Goal: Task Accomplishment & Management: Complete application form

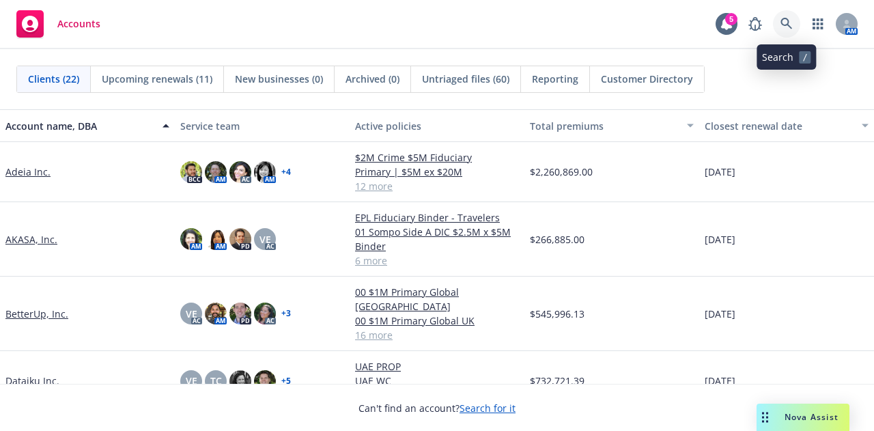
click at [790, 26] on icon at bounding box center [787, 24] width 12 height 12
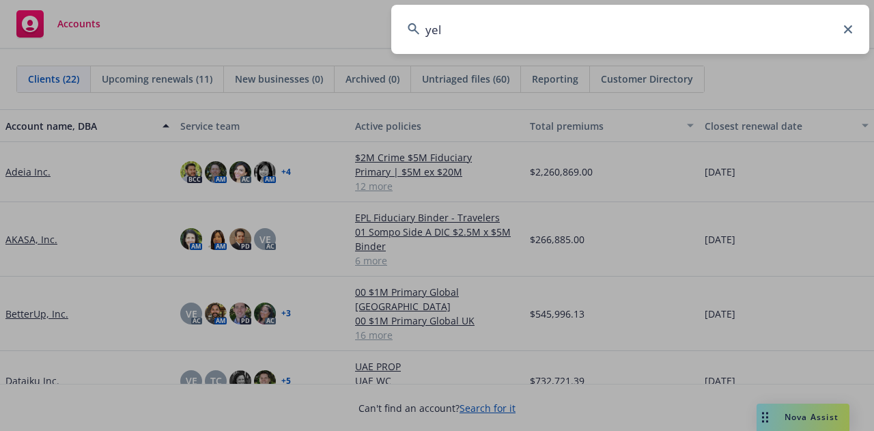
type input "yelp"
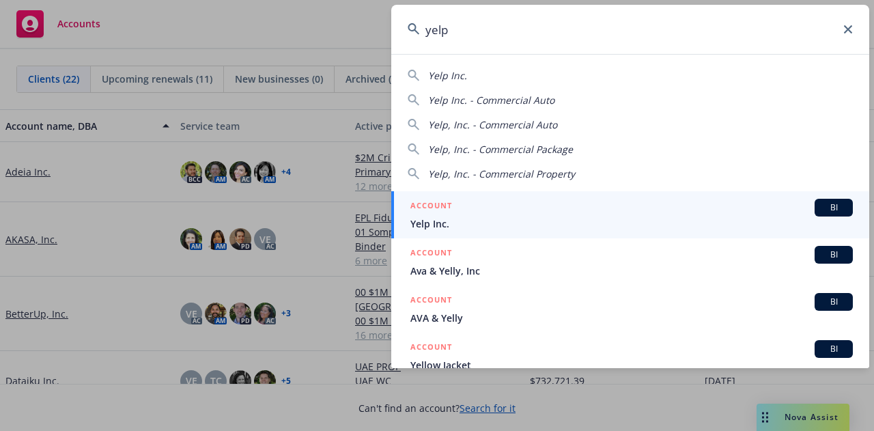
click at [521, 217] on span "Yelp Inc." at bounding box center [632, 224] width 443 height 14
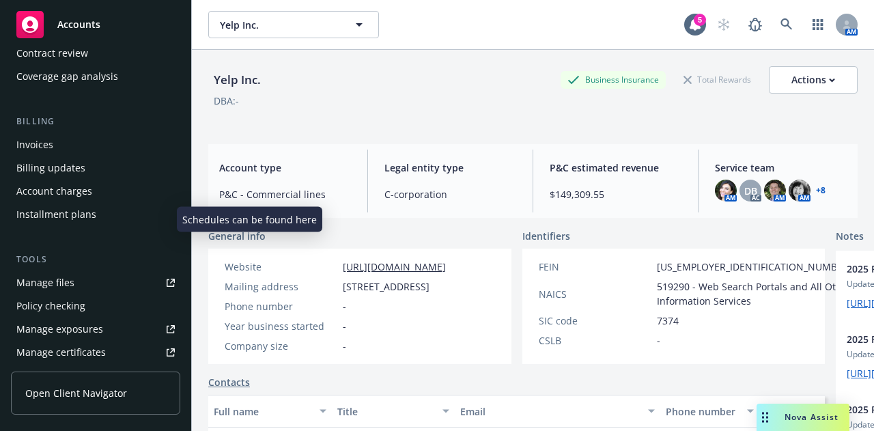
scroll to position [291, 0]
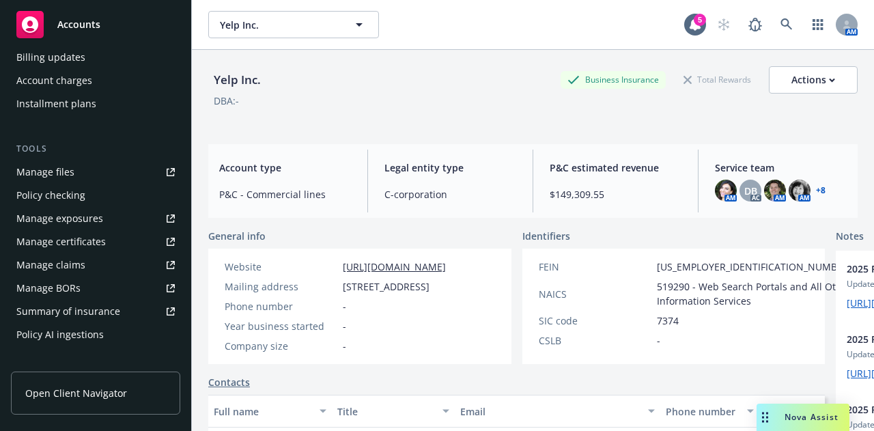
click at [89, 245] on div "Manage certificates" at bounding box center [60, 242] width 89 height 22
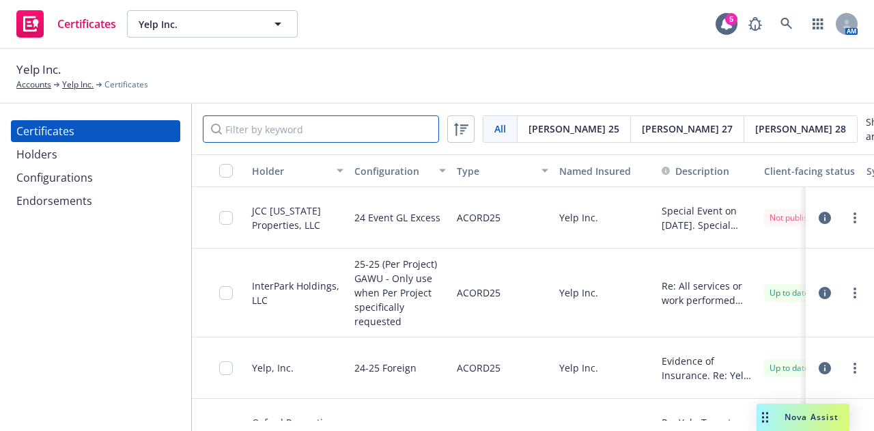
click at [343, 127] on input "Filter by keyword" at bounding box center [321, 128] width 236 height 27
type input "e"
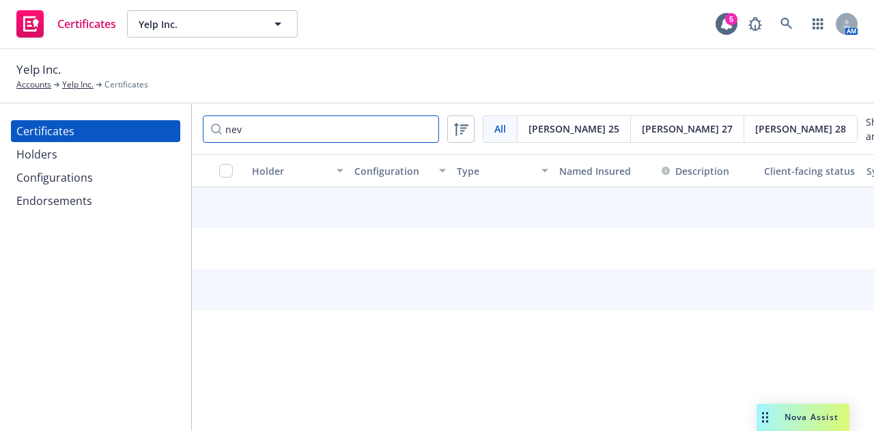
type input "neva"
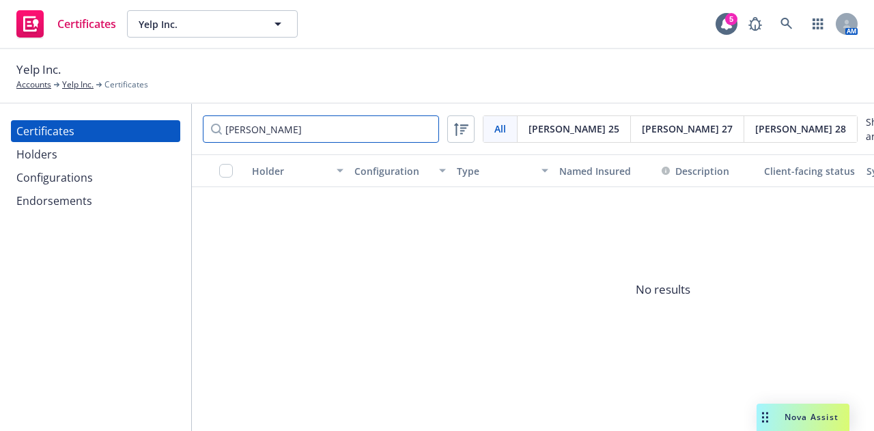
click at [424, 126] on input "neva" at bounding box center [321, 128] width 236 height 27
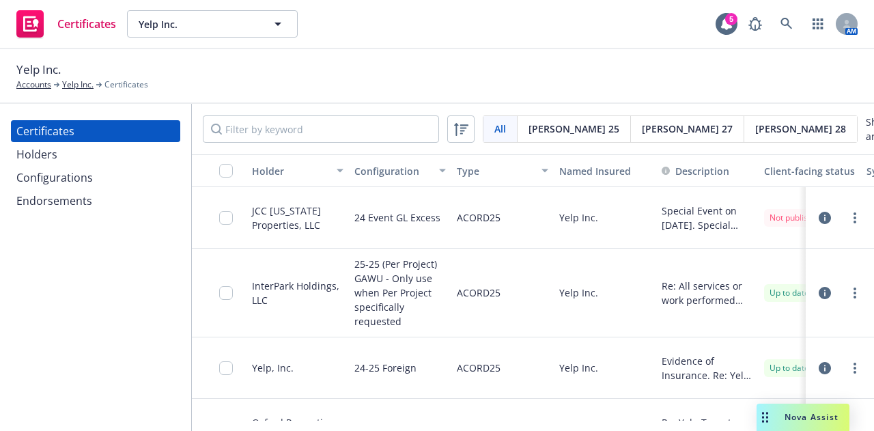
click at [82, 162] on div "Holders" at bounding box center [95, 154] width 158 height 22
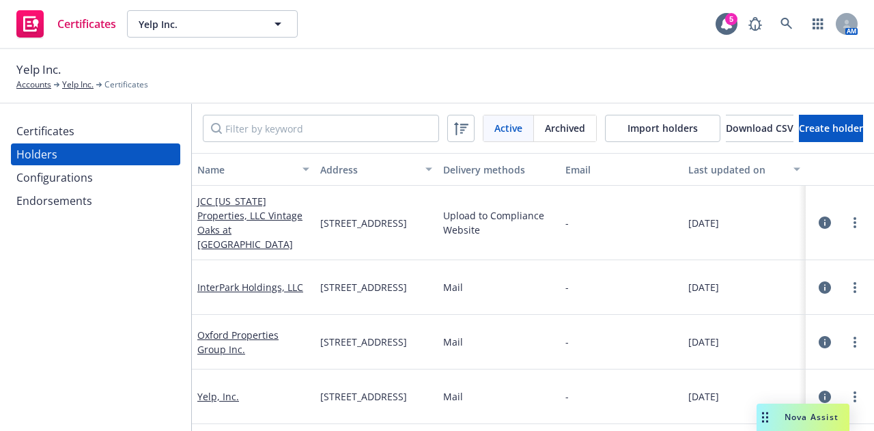
click at [122, 129] on div "Certificates" at bounding box center [95, 131] width 158 height 22
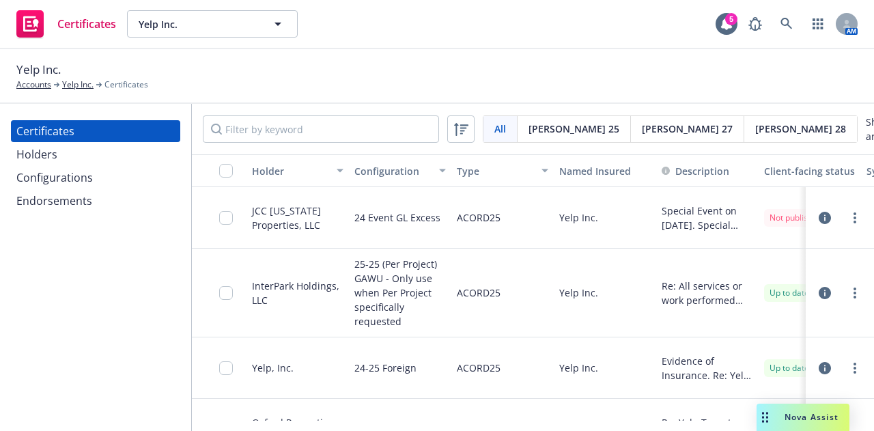
click at [92, 150] on div "Holders" at bounding box center [95, 154] width 158 height 22
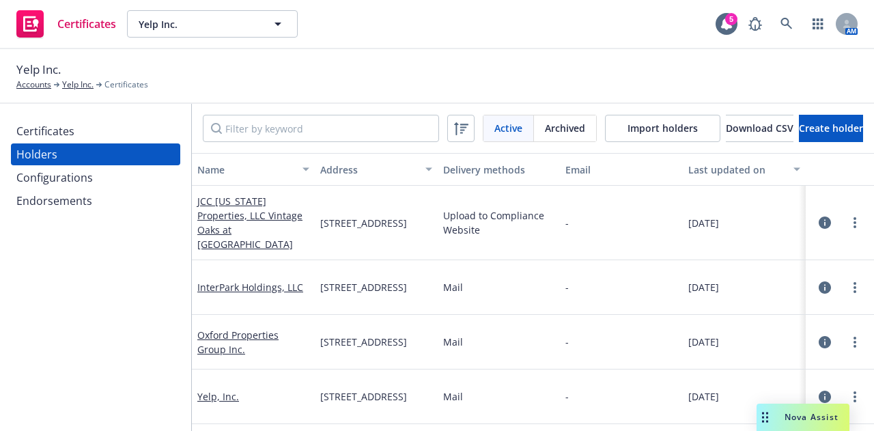
scroll to position [0, 83]
click at [835, 130] on span "Create holder" at bounding box center [831, 128] width 64 height 13
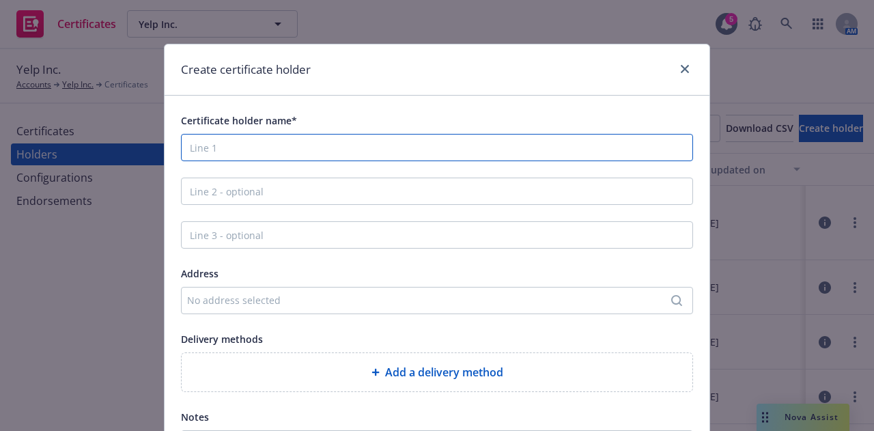
click at [516, 148] on input "Certificate holder name*" at bounding box center [437, 147] width 512 height 27
paste input "[US_STATE] Property 1 LLC dba The Cosmopolitan of [GEOGRAPHIC_DATA]"
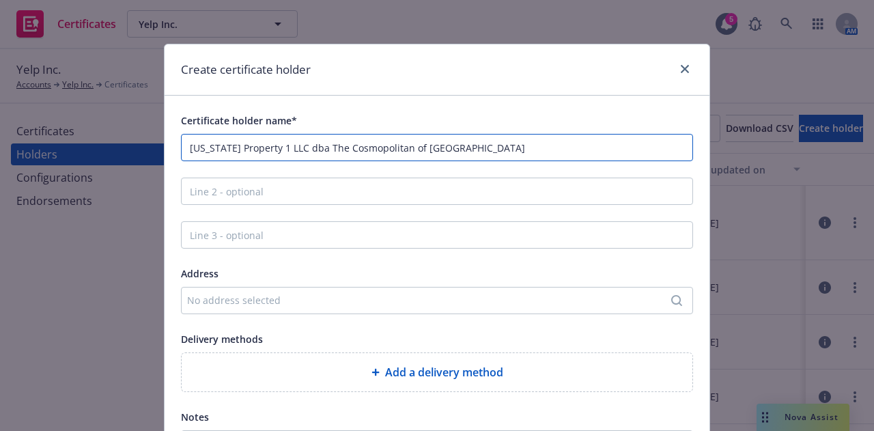
type input "[US_STATE] Property 1 LLC dba The Cosmopolitan of [GEOGRAPHIC_DATA]"
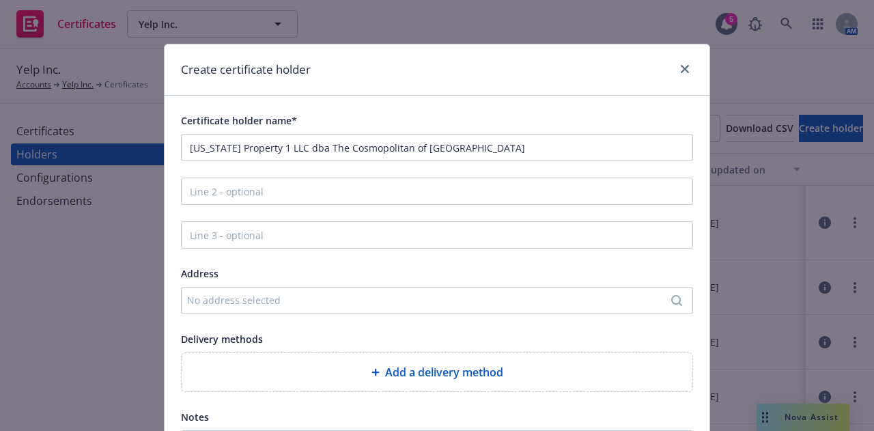
click at [499, 310] on div "No address selected" at bounding box center [437, 300] width 512 height 27
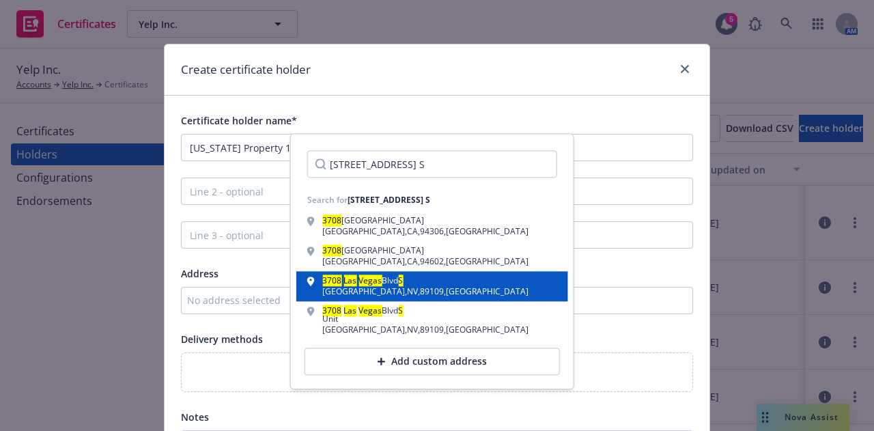
type input "3708 Las Vegas Blvd. S"
click at [394, 294] on div "Las Vegas , NV , 89109 , USA" at bounding box center [425, 292] width 206 height 8
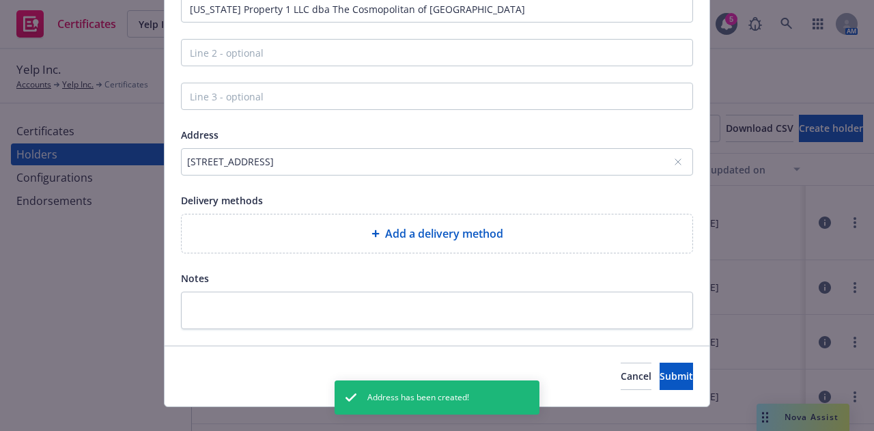
scroll to position [156, 0]
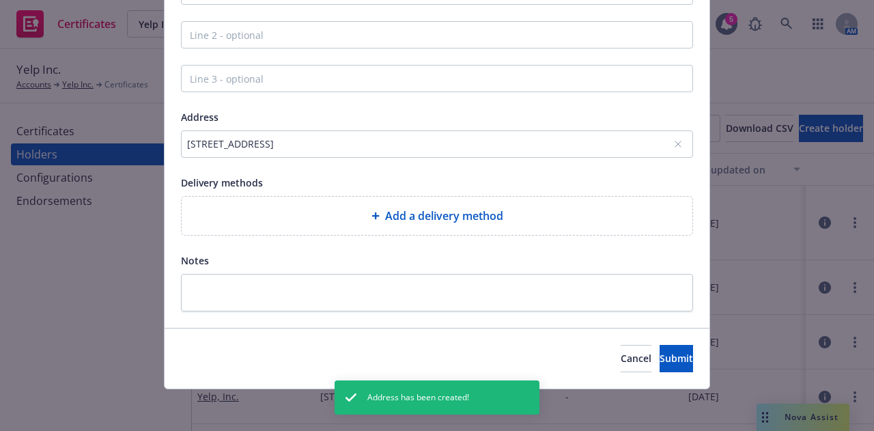
click at [492, 212] on span "Add a delivery method" at bounding box center [444, 216] width 118 height 16
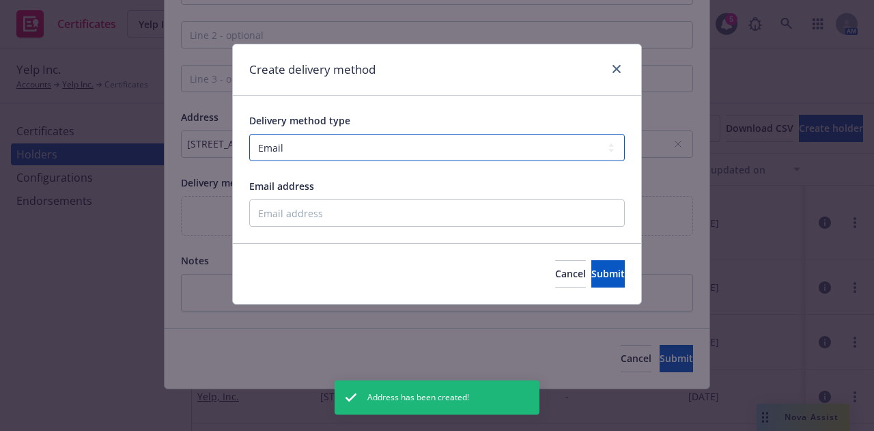
click at [320, 143] on select "Select delivery method type Email Mail Fax Upload to Compliance Website" at bounding box center [437, 147] width 376 height 27
select select "UPLOAD_TO_COMPLIANCE_WEBSITE"
click at [249, 134] on select "Select delivery method type Email Mail Fax Upload to Compliance Website" at bounding box center [437, 147] width 376 height 27
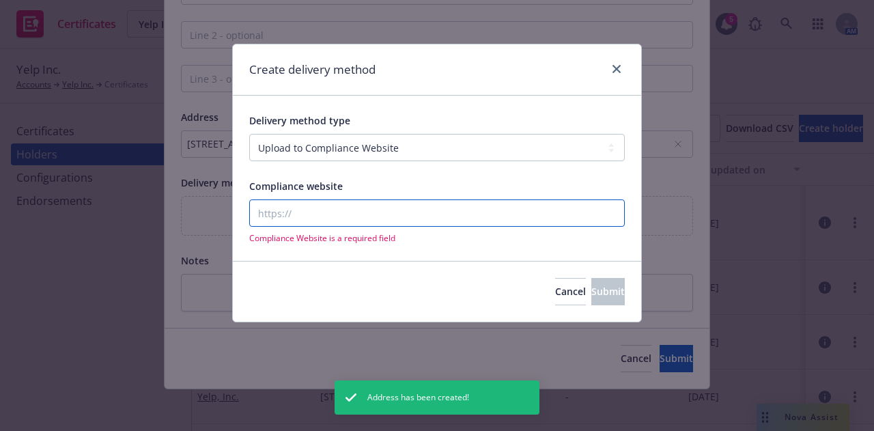
click at [357, 207] on input "Compliance website" at bounding box center [437, 212] width 376 height 27
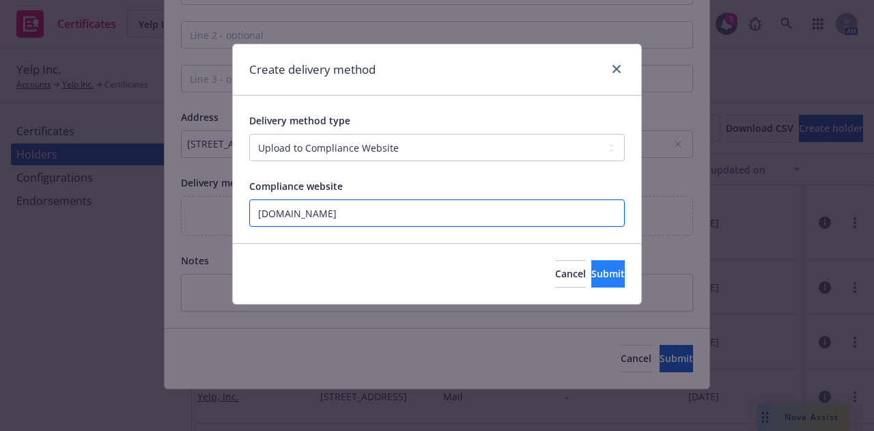
type input "www.newfront.com"
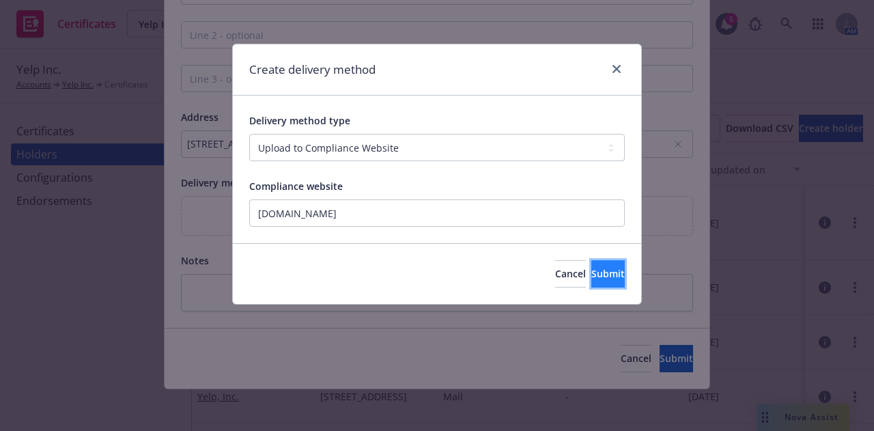
click at [592, 268] on span "Submit" at bounding box center [608, 273] width 33 height 13
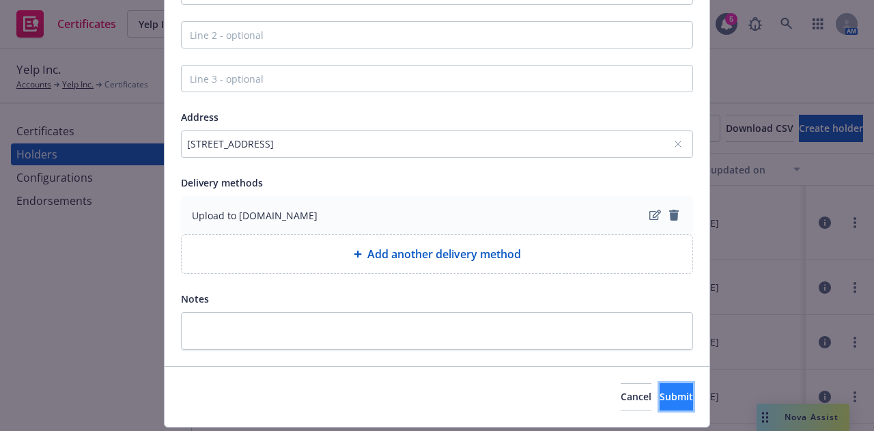
click at [660, 400] on span "Submit" at bounding box center [676, 396] width 33 height 13
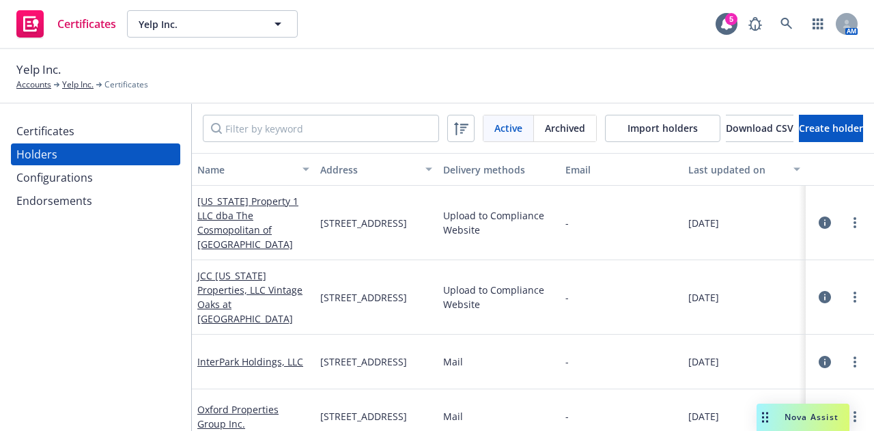
scroll to position [0, 0]
click at [108, 123] on div "Certificates" at bounding box center [95, 131] width 158 height 22
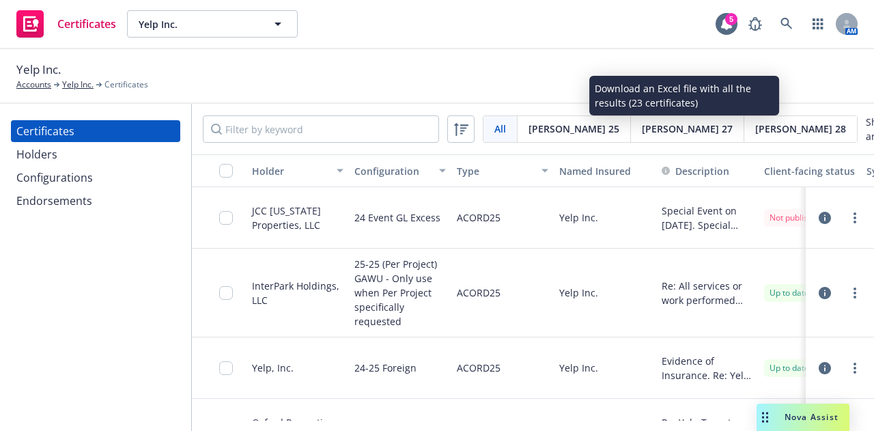
scroll to position [0, 165]
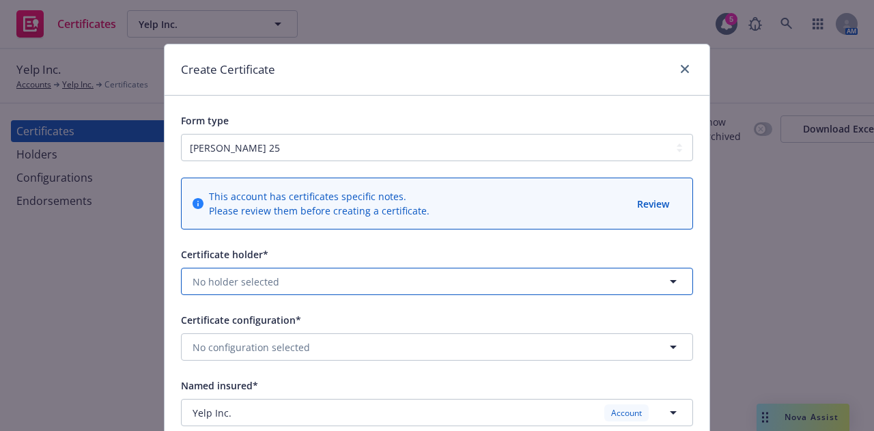
click at [491, 276] on button "No holder selected" at bounding box center [437, 281] width 512 height 27
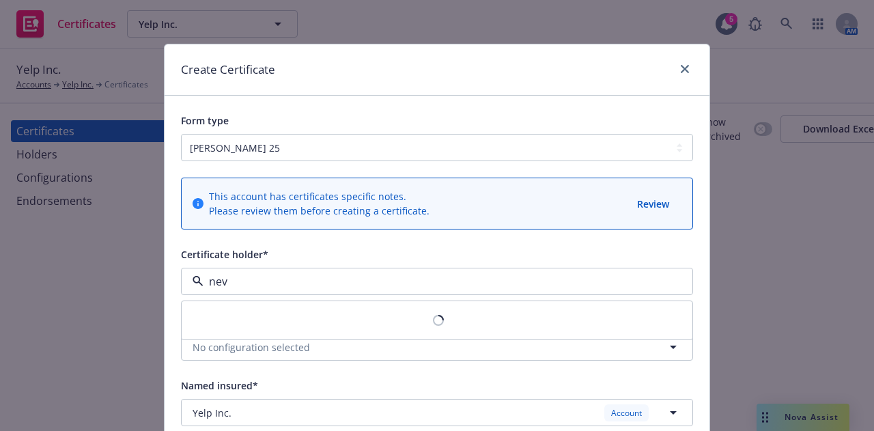
type input "neva"
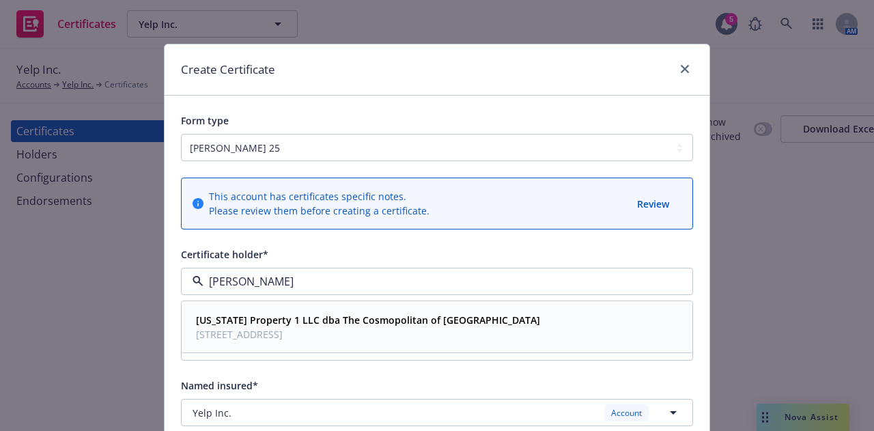
click at [415, 318] on strong "[US_STATE] Property 1 LLC dba The Cosmopolitan of [GEOGRAPHIC_DATA]" at bounding box center [368, 320] width 344 height 13
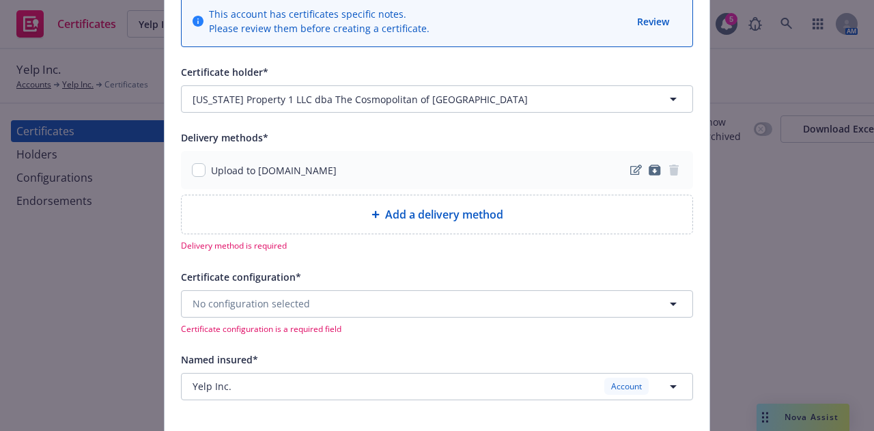
scroll to position [184, 0]
click at [195, 170] on input "checkbox" at bounding box center [199, 169] width 14 height 14
checkbox input "true"
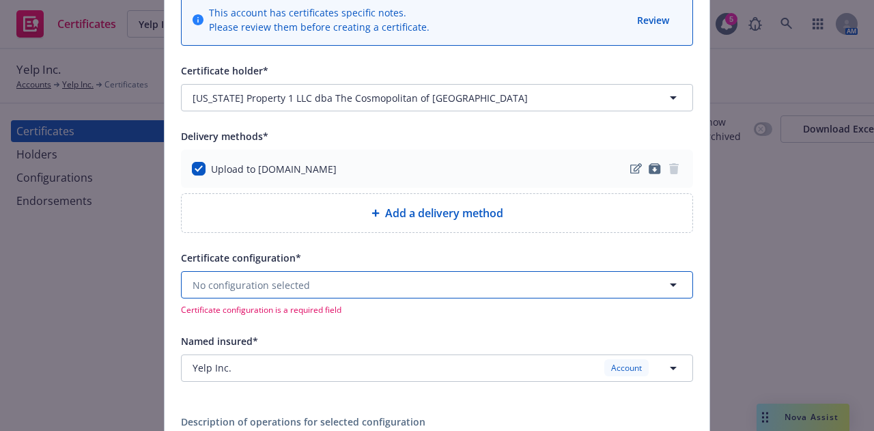
click at [507, 288] on button "No configuration selected" at bounding box center [437, 284] width 512 height 27
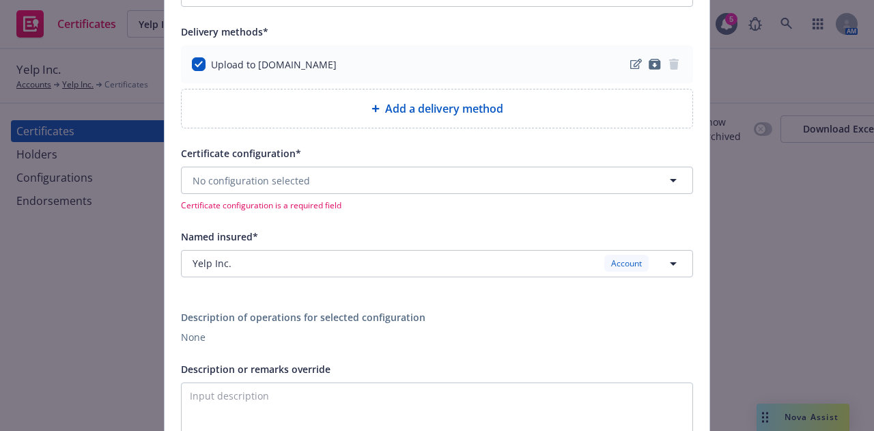
scroll to position [327, 0]
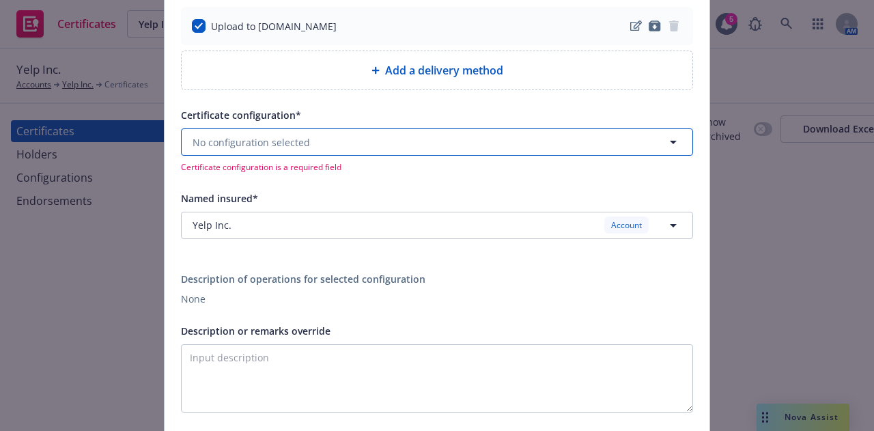
click at [570, 146] on button "No configuration selected" at bounding box center [437, 141] width 512 height 27
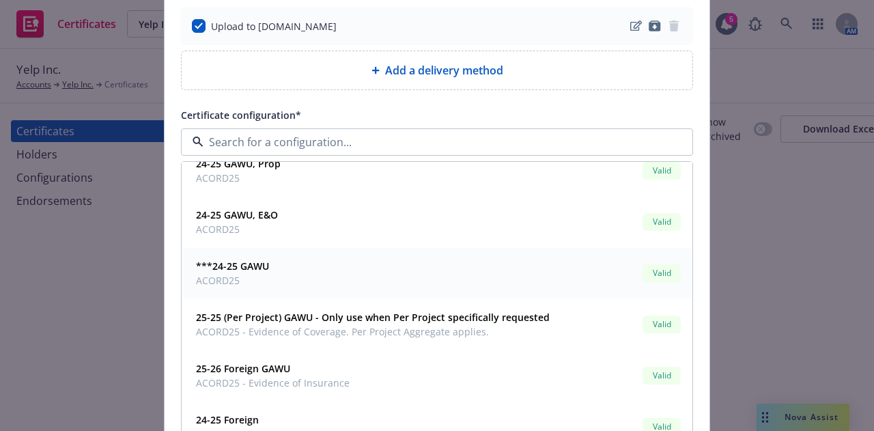
scroll to position [0, 0]
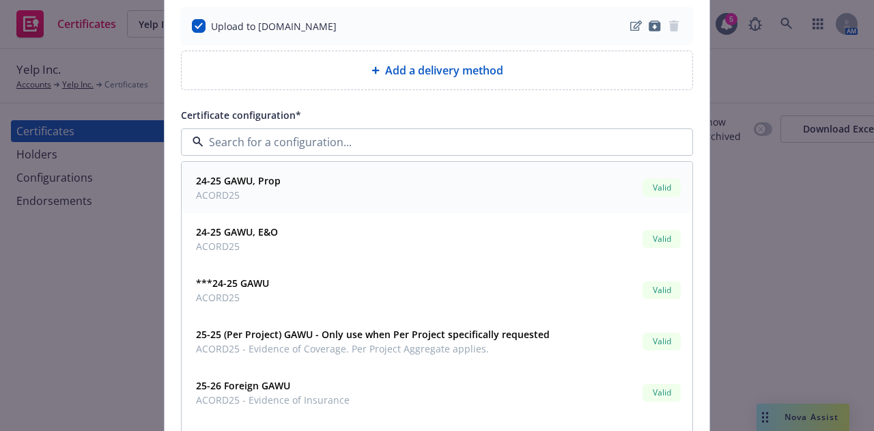
click at [415, 176] on div "24-25 GAWU, Prop ACORD25 Valid" at bounding box center [437, 188] width 493 height 34
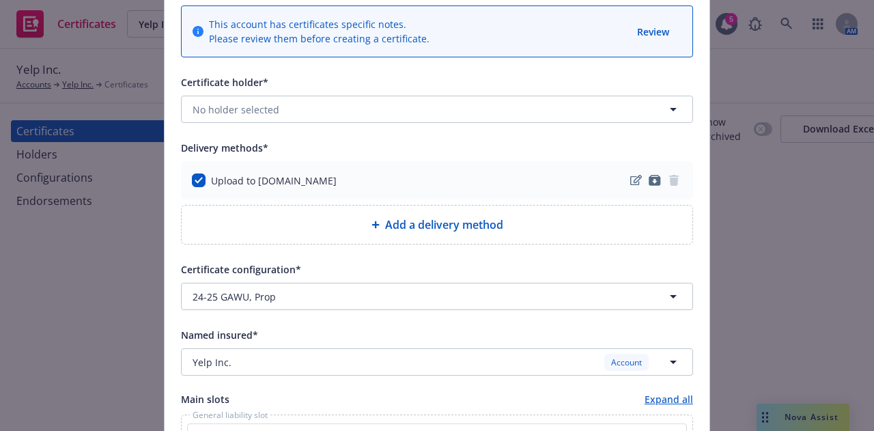
scroll to position [174, 0]
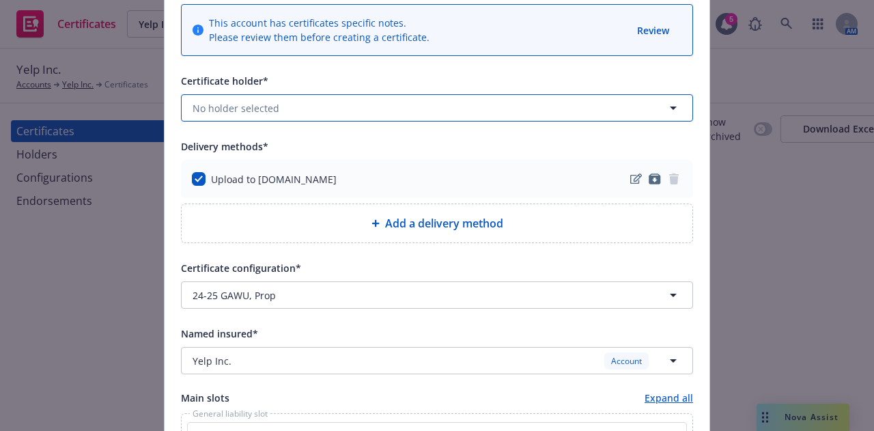
click at [515, 112] on button "No holder selected" at bounding box center [437, 107] width 512 height 27
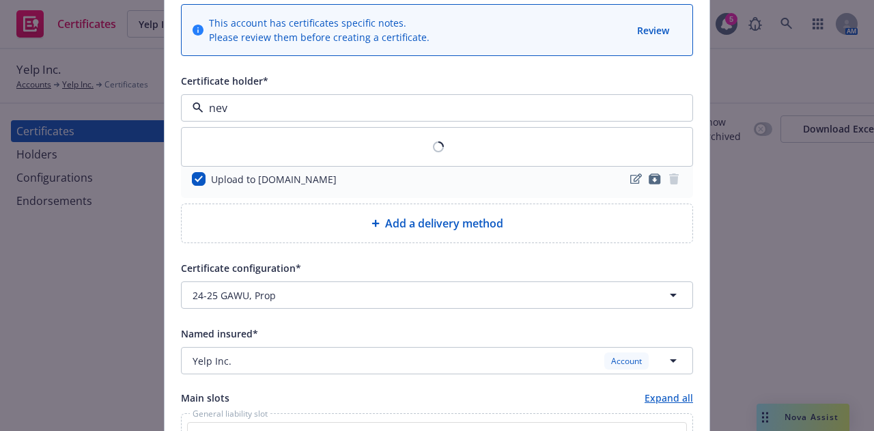
type input "neva"
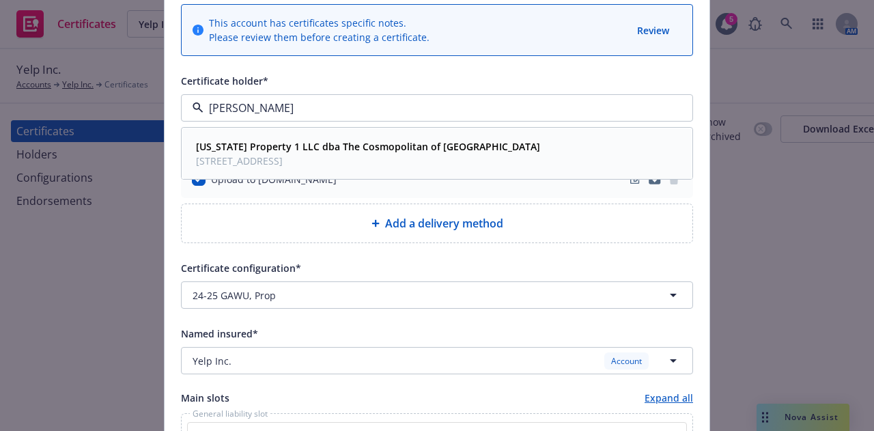
click at [454, 145] on strong "[US_STATE] Property 1 LLC dba The Cosmopolitan of [GEOGRAPHIC_DATA]" at bounding box center [368, 146] width 344 height 13
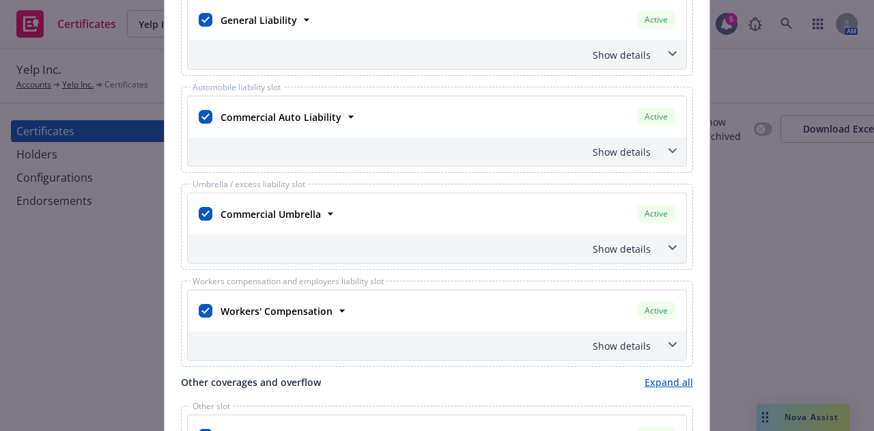
scroll to position [609, 0]
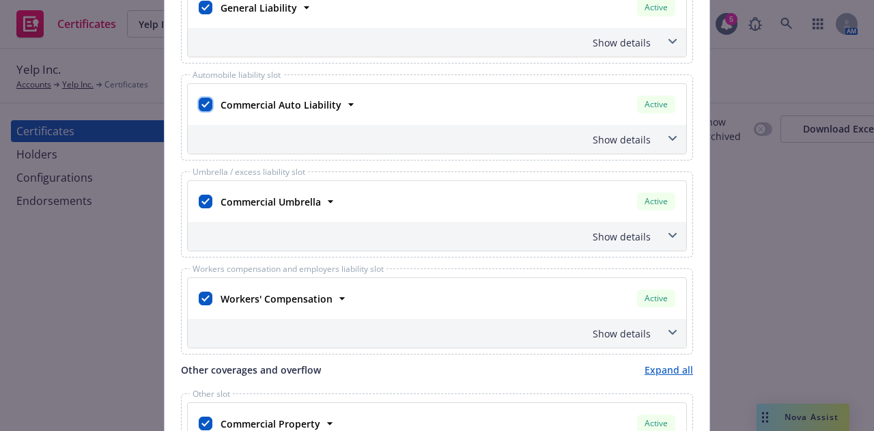
click at [199, 98] on input "checkbox" at bounding box center [206, 105] width 14 height 14
checkbox input "false"
click at [200, 199] on input "checkbox" at bounding box center [206, 202] width 14 height 14
checkbox input "false"
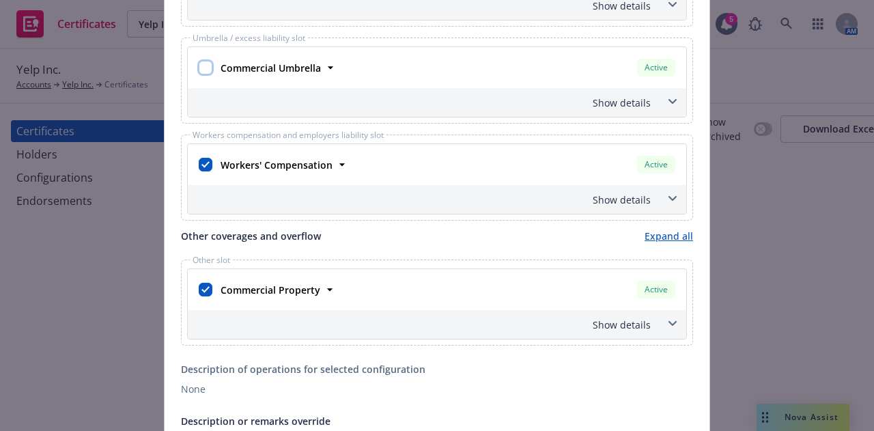
scroll to position [746, 0]
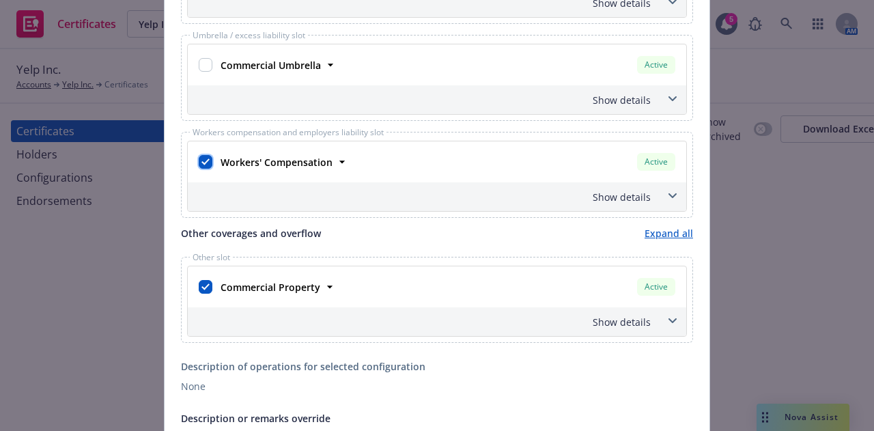
drag, startPoint x: 198, startPoint y: 162, endPoint x: 197, endPoint y: 230, distance: 68.3
click at [199, 161] on input "checkbox" at bounding box center [206, 162] width 14 height 14
checkbox input "false"
click at [199, 280] on input "checkbox" at bounding box center [206, 287] width 14 height 14
checkbox input "false"
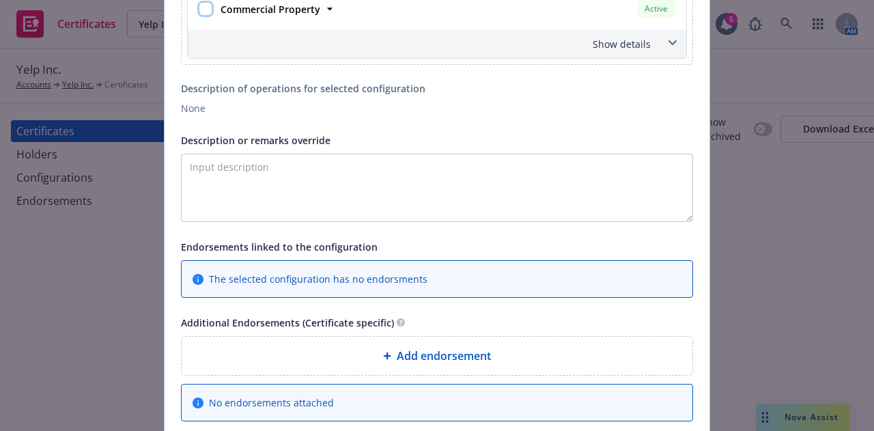
scroll to position [1025, 0]
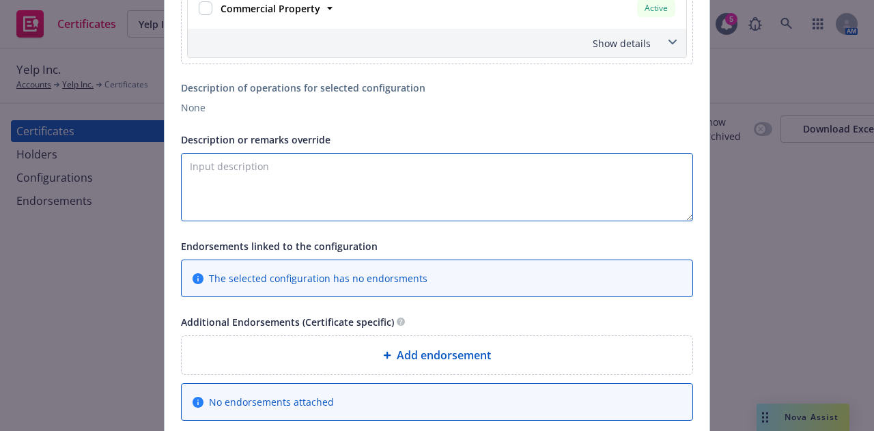
click at [563, 168] on textarea "Description or remarks override" at bounding box center [437, 187] width 512 height 68
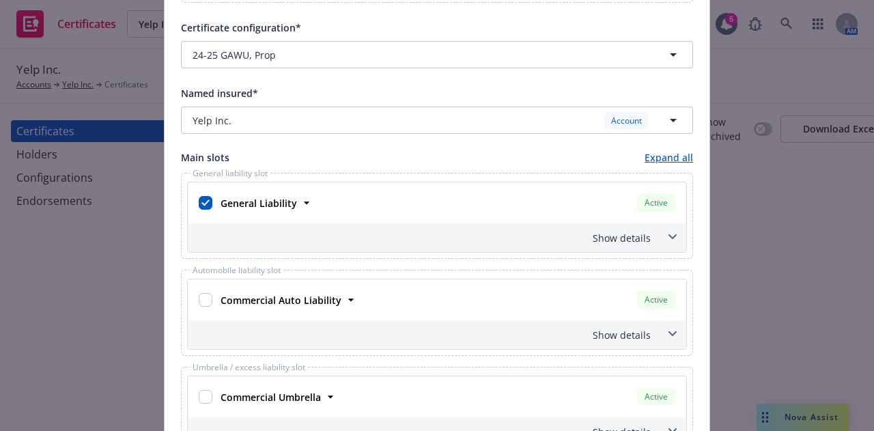
scroll to position [409, 0]
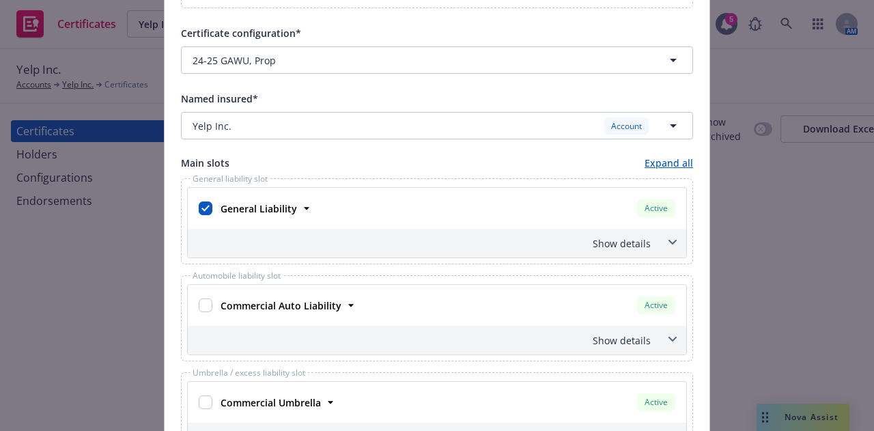
click at [655, 251] on div "Show details" at bounding box center [437, 243] width 499 height 29
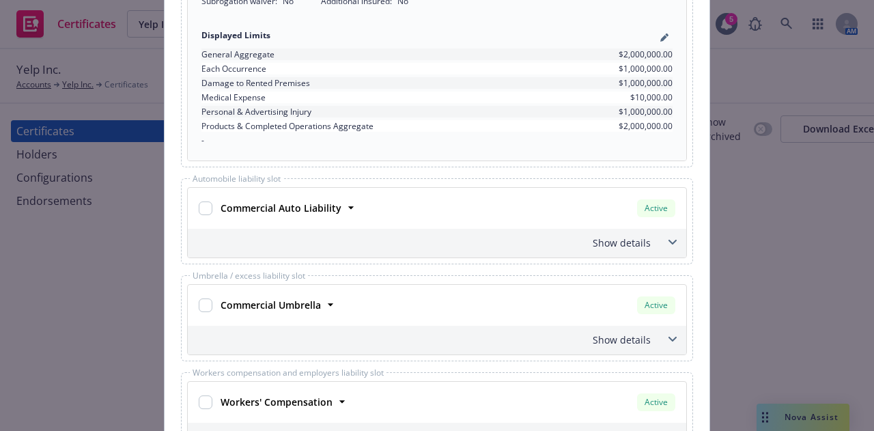
scroll to position [705, 0]
click at [202, 303] on input "checkbox" at bounding box center [206, 304] width 14 height 14
checkbox input "true"
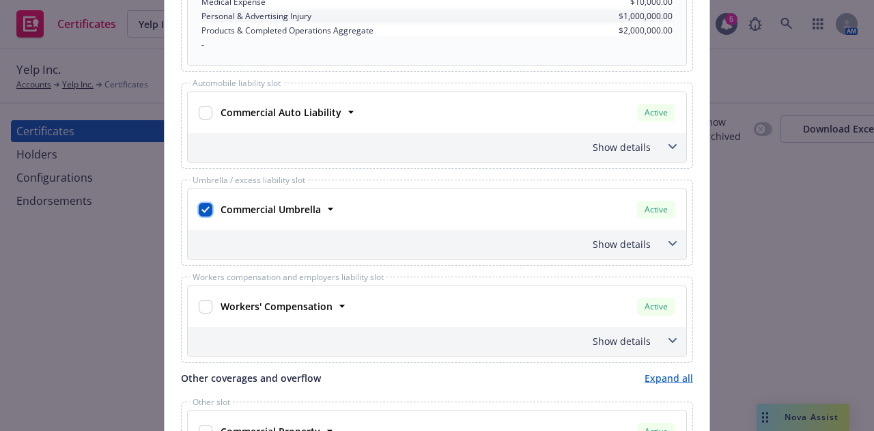
scroll to position [803, 0]
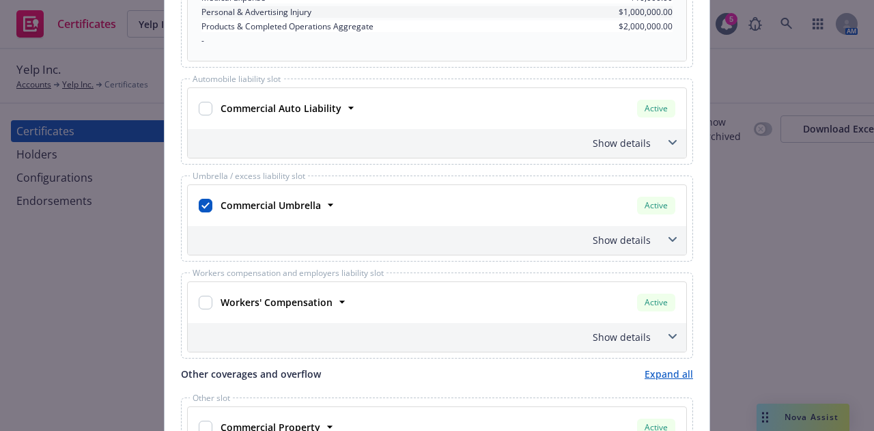
click at [622, 241] on div "Show details" at bounding box center [421, 240] width 460 height 14
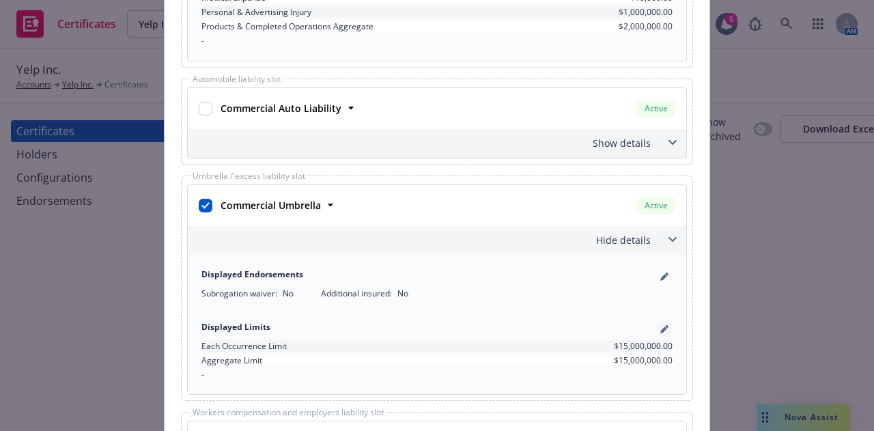
click at [662, 325] on icon "pencil" at bounding box center [665, 329] width 8 height 8
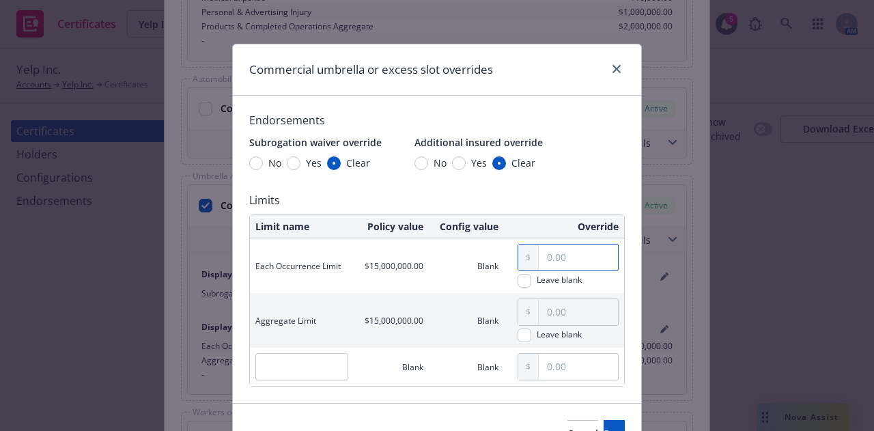
click at [540, 249] on input "text" at bounding box center [578, 258] width 79 height 26
type input "1,000,000.00"
click at [551, 309] on input "text" at bounding box center [578, 312] width 79 height 26
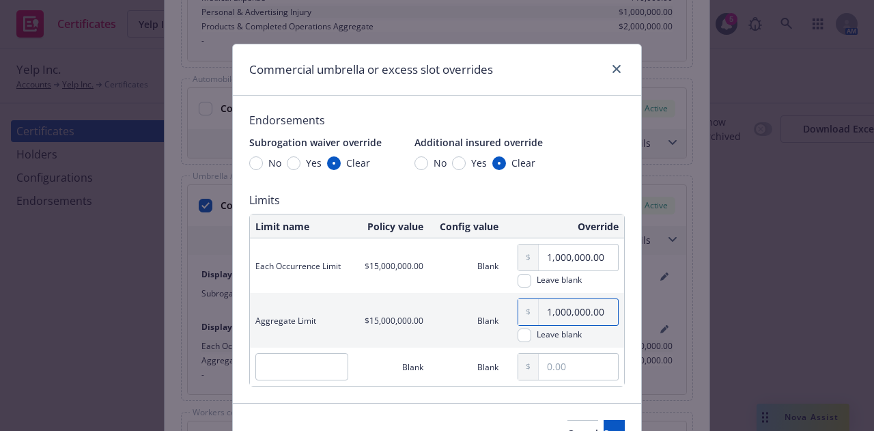
scroll to position [74, 0]
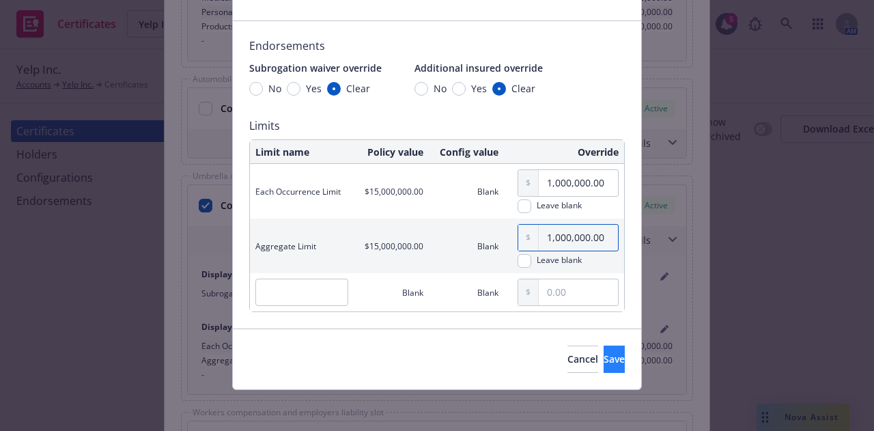
type input "1,000,000.00"
click at [604, 357] on button "Save" at bounding box center [614, 359] width 21 height 27
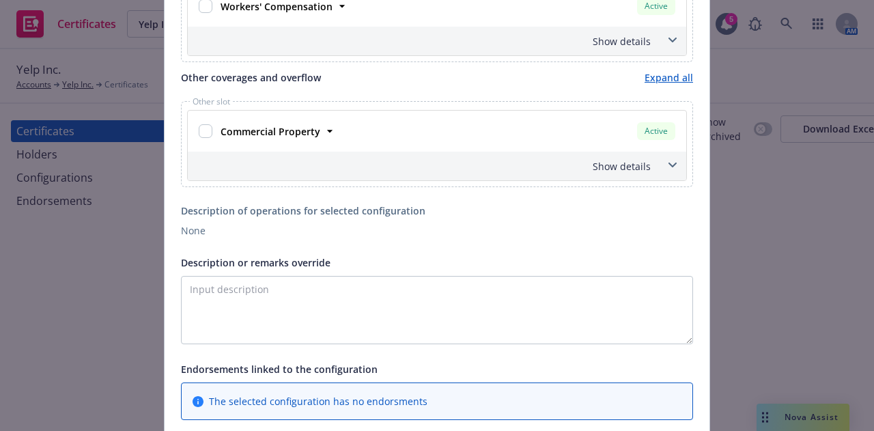
scroll to position [1240, 0]
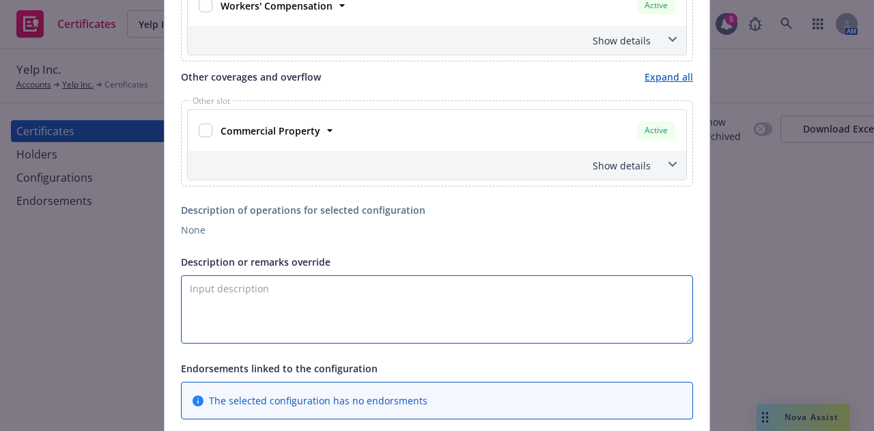
click at [281, 298] on textarea "Description or remarks override" at bounding box center [437, 309] width 512 height 68
paste textarea "[US_STATE] Property 1 LLC dba The Cosmopolitan of [GEOGRAPHIC_DATA]"
click at [519, 286] on textarea "Nevada Property 1 LLC dba The Cosmopolitan of Las Vegas and" at bounding box center [437, 309] width 512 height 68
paste textarea "SOLA Group, Inc."
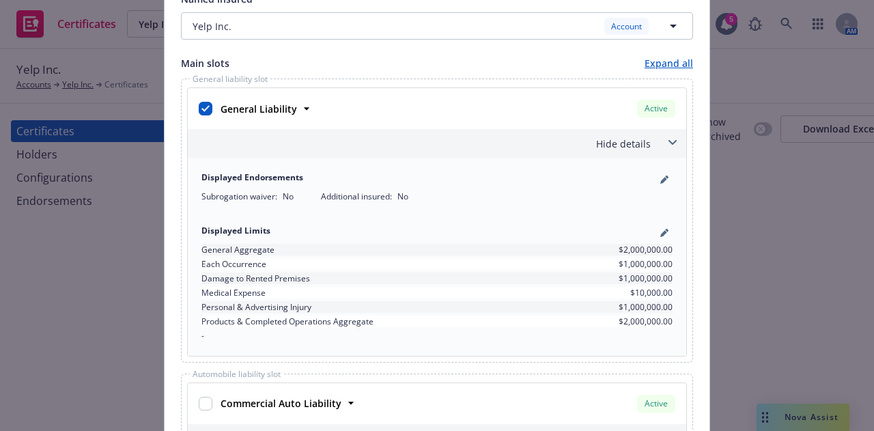
scroll to position [508, 0]
type textarea "[US_STATE] Property 1 LLC dba The Cosmopolitan of Las Vegas and SOLA Group, Inc…"
click at [661, 178] on icon "pencil" at bounding box center [665, 180] width 8 height 8
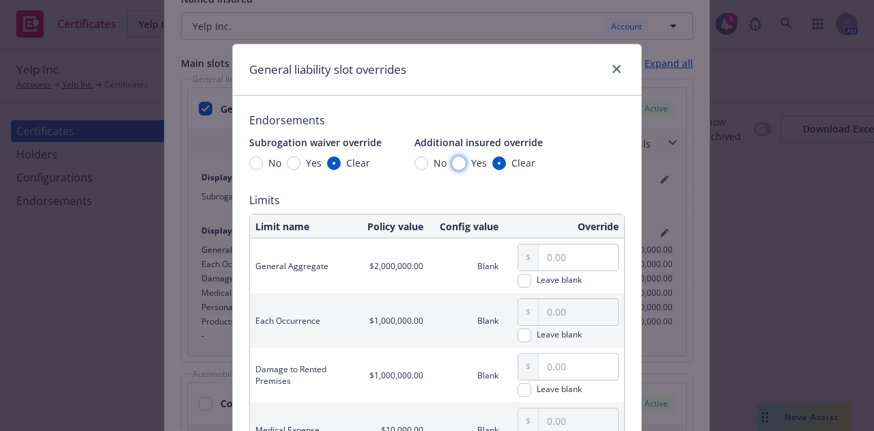
click at [452, 161] on input "Yes" at bounding box center [459, 163] width 14 height 14
radio input "true"
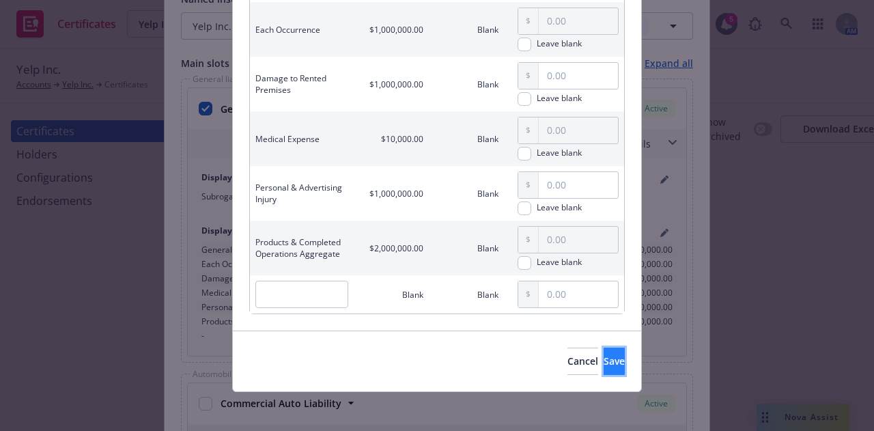
click at [604, 349] on button "Save" at bounding box center [614, 361] width 21 height 27
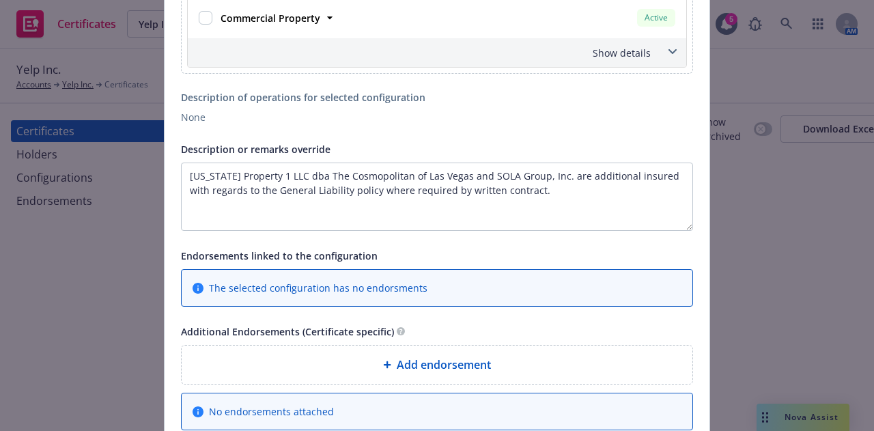
scroll to position [1504, 0]
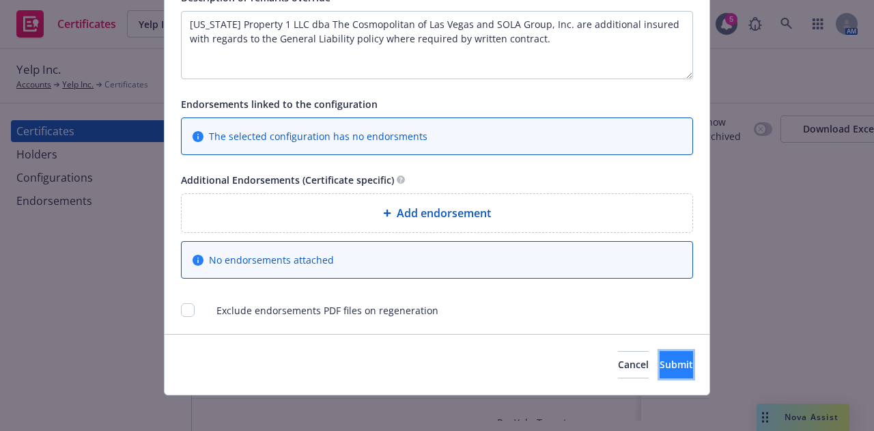
click at [660, 359] on span "Submit" at bounding box center [676, 364] width 33 height 13
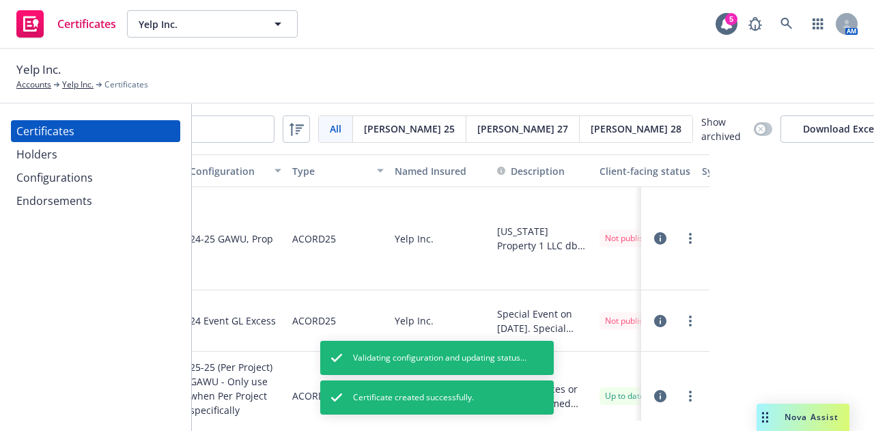
scroll to position [0, 0]
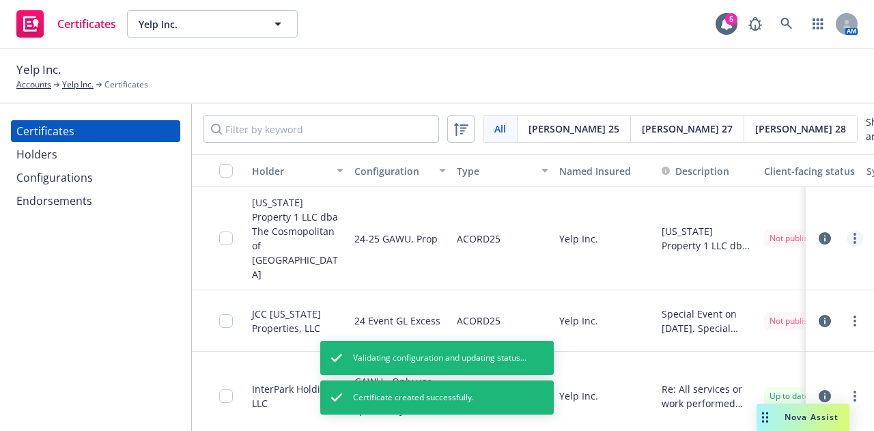
click at [850, 230] on link "more" at bounding box center [855, 238] width 16 height 16
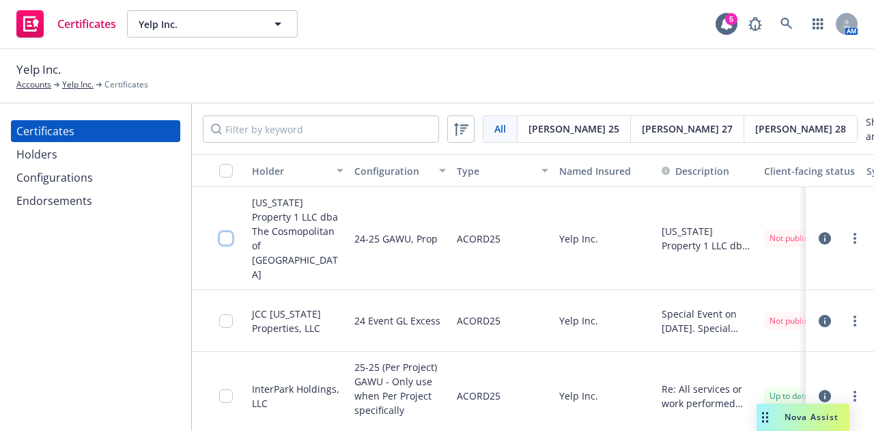
click at [227, 232] on input "checkbox" at bounding box center [226, 239] width 14 height 14
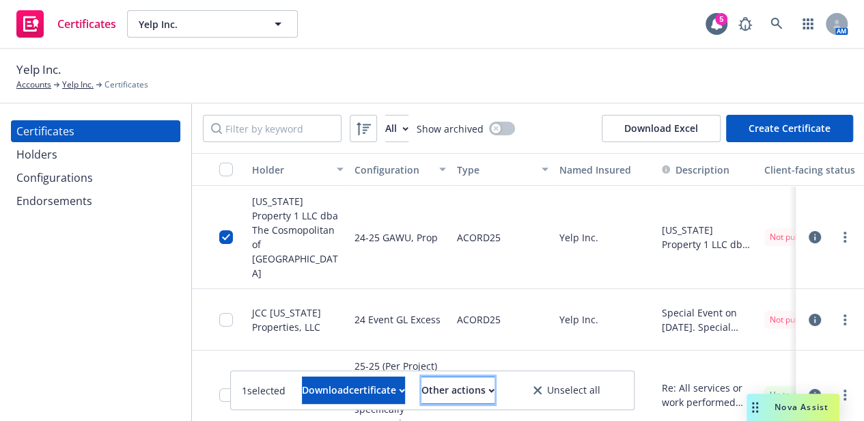
click at [490, 384] on div "Other actions" at bounding box center [458, 390] width 73 height 26
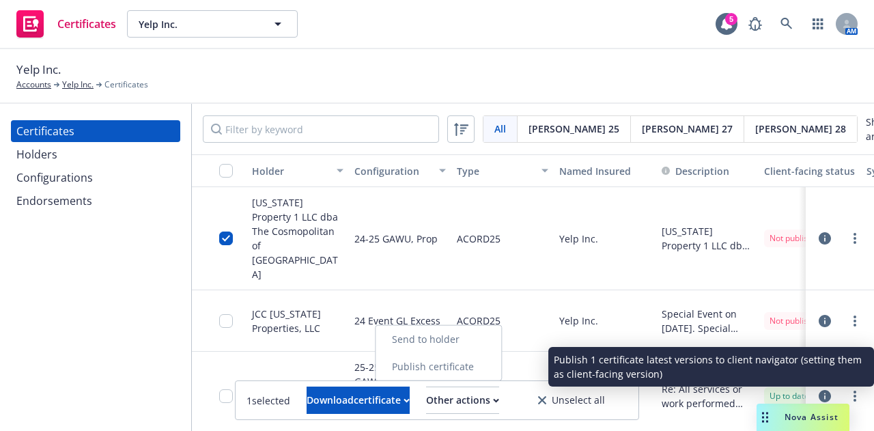
click at [496, 364] on link "Publish certificate" at bounding box center [439, 366] width 126 height 27
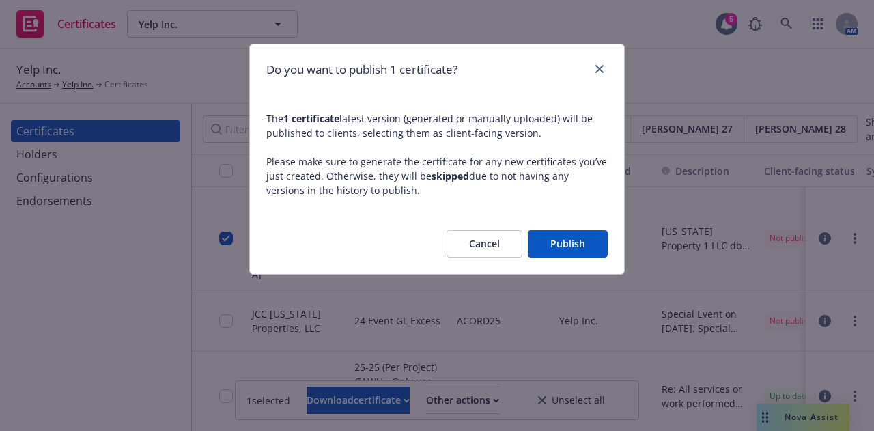
click at [551, 245] on button "Publish" at bounding box center [568, 243] width 80 height 27
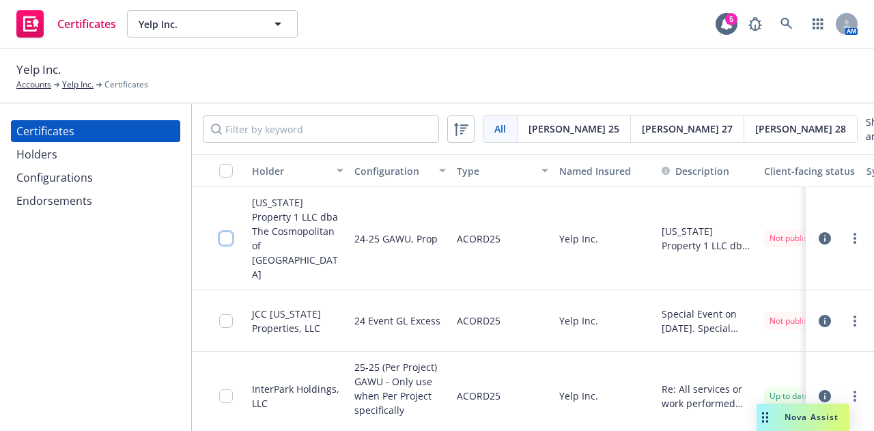
click at [222, 232] on input "checkbox" at bounding box center [226, 239] width 14 height 14
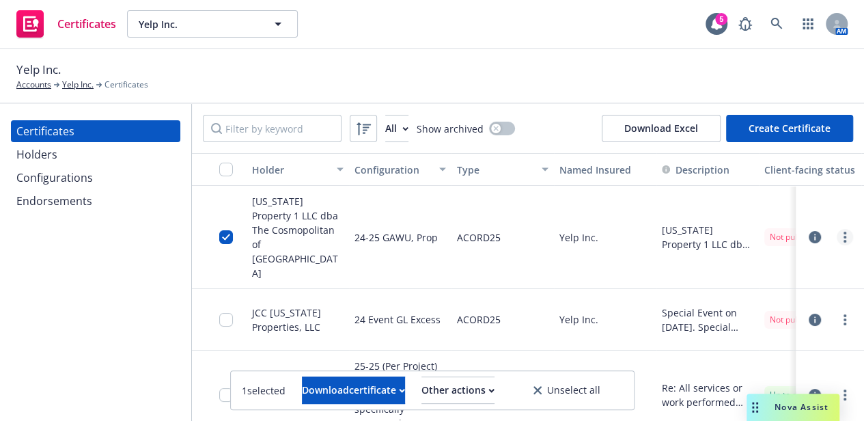
click at [844, 232] on circle "more" at bounding box center [845, 233] width 3 height 3
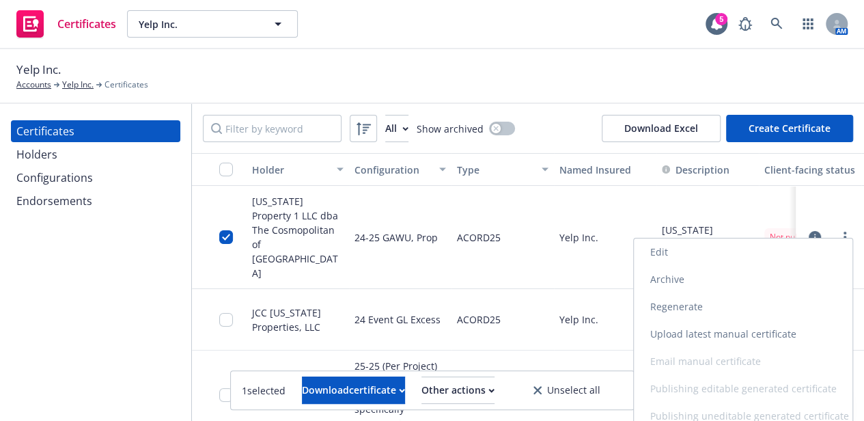
click at [755, 314] on link "Regenerate" at bounding box center [743, 306] width 219 height 27
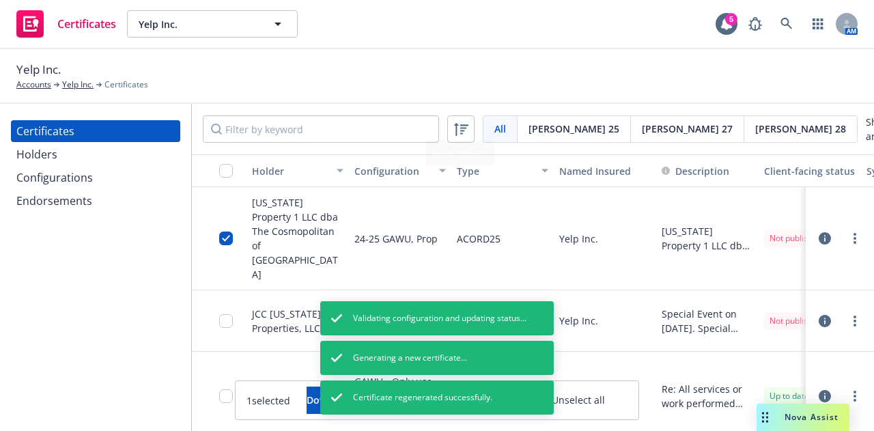
click at [568, 42] on div "Certificates Yelp Inc. Yelp Inc. 5 AM" at bounding box center [437, 24] width 874 height 49
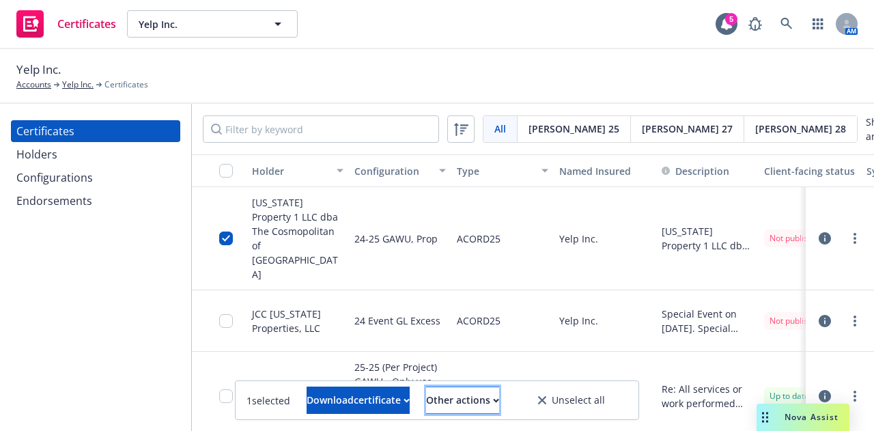
click at [499, 393] on div "Other actions" at bounding box center [462, 400] width 73 height 26
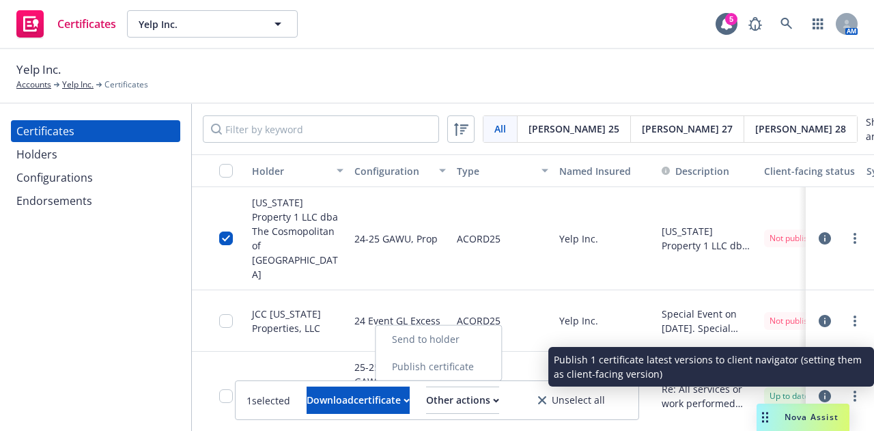
click at [501, 374] on link "Publish certificate" at bounding box center [439, 366] width 126 height 27
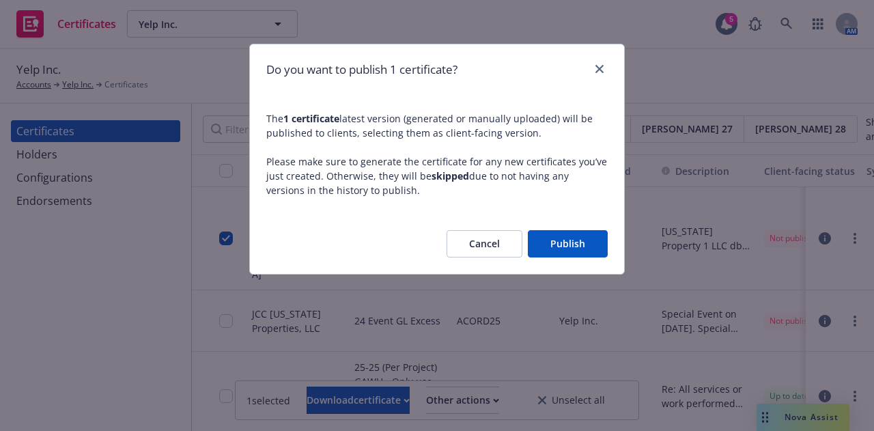
click at [549, 249] on button "Publish" at bounding box center [568, 243] width 80 height 27
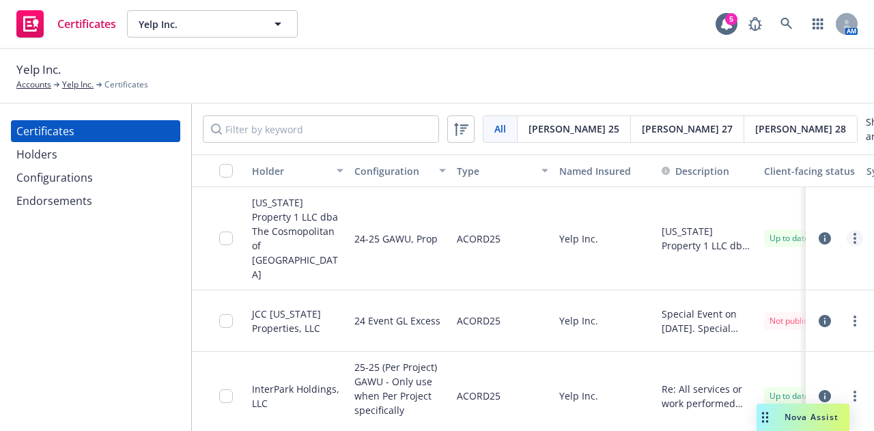
click at [847, 230] on link "more" at bounding box center [855, 238] width 16 height 16
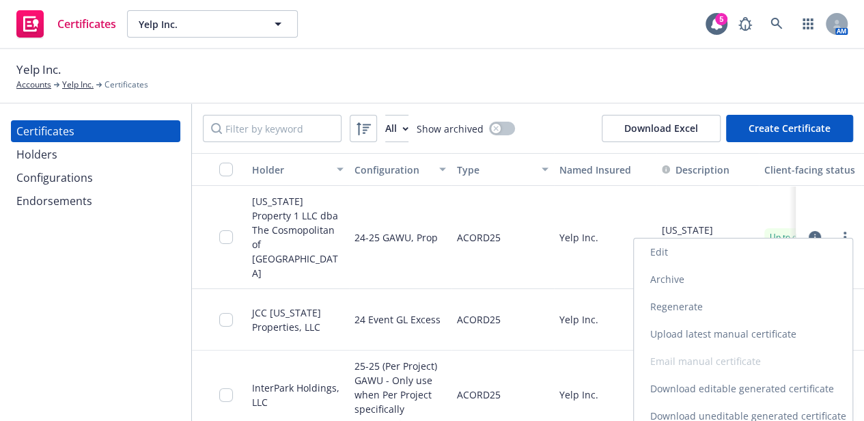
click at [739, 415] on link "Download uneditable generated certificate" at bounding box center [743, 415] width 219 height 27
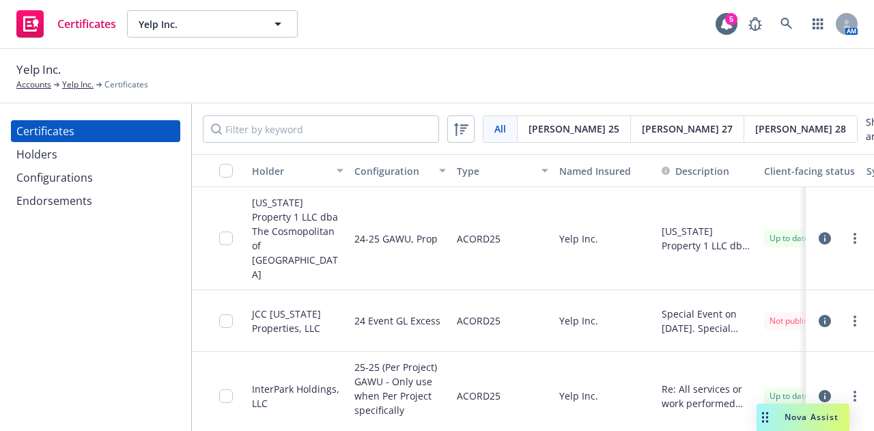
click at [94, 162] on div "Holders" at bounding box center [95, 154] width 158 height 22
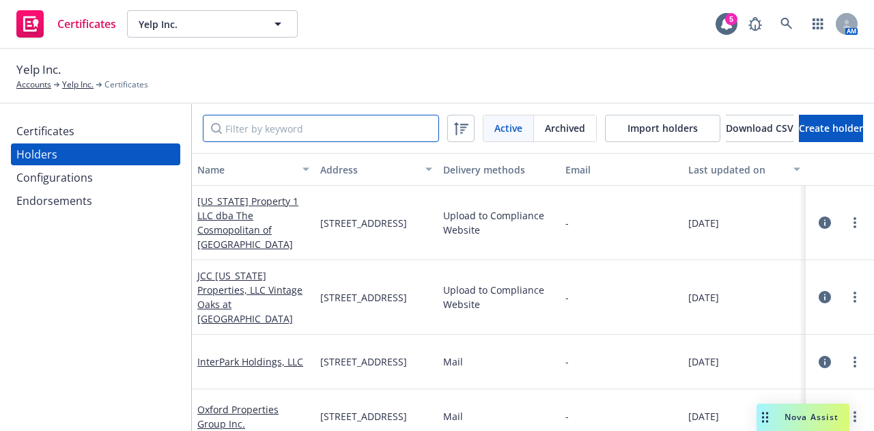
click at [265, 124] on input "Filter by keyword" at bounding box center [321, 128] width 236 height 27
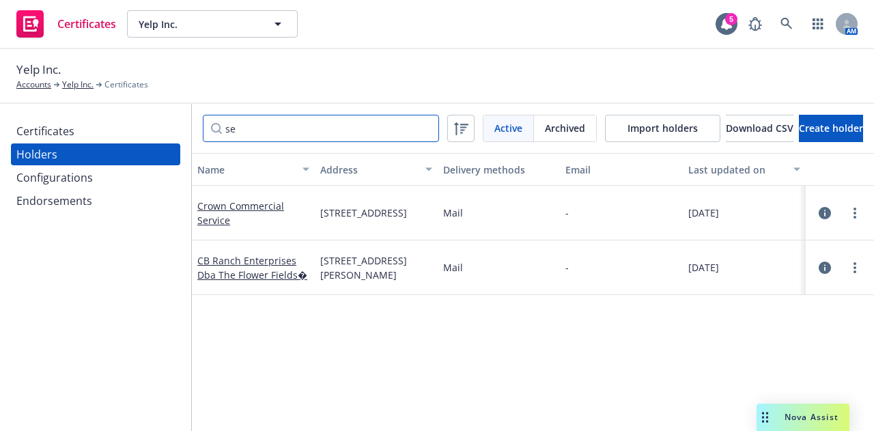
type input "s"
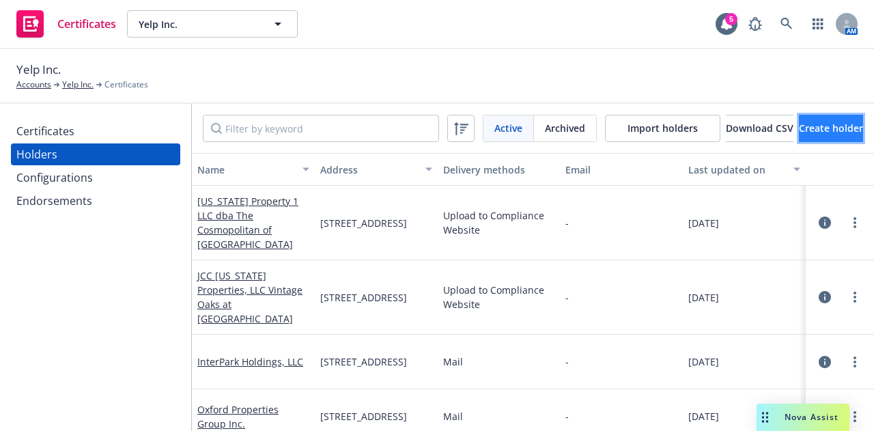
click at [851, 128] on button "Create holder" at bounding box center [831, 128] width 64 height 27
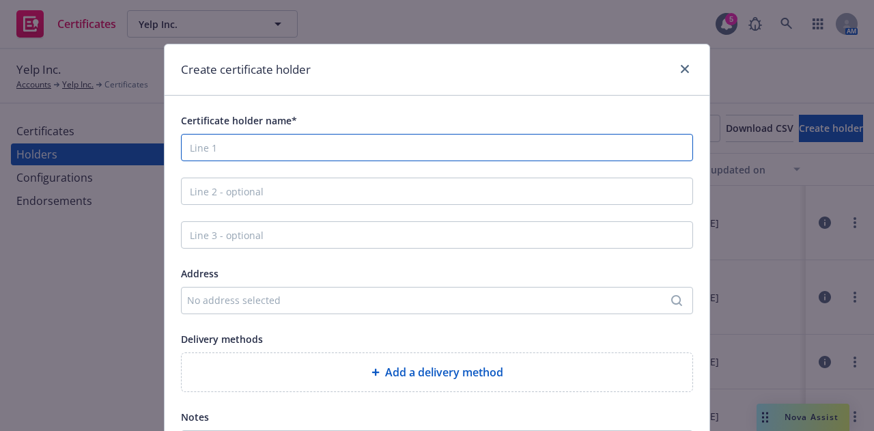
click at [458, 148] on input "Certificate holder name*" at bounding box center [437, 147] width 512 height 27
paste input "SEMA Show"
type input "SEMA Show"
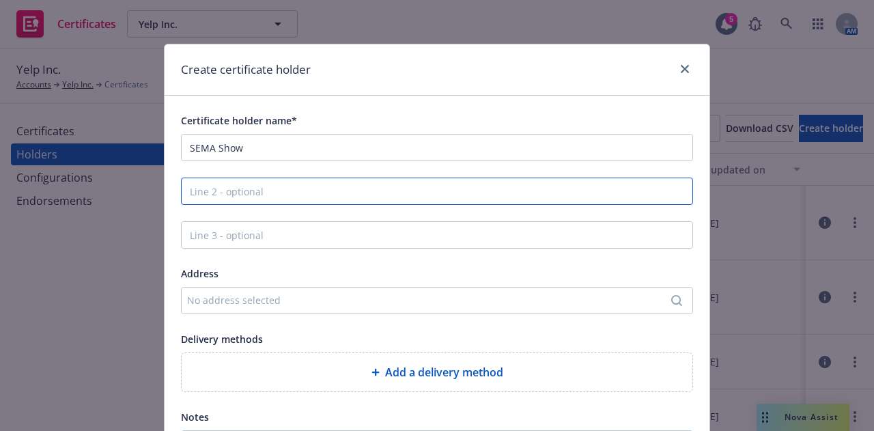
click at [409, 192] on input "Line 2 - optional" at bounding box center [437, 191] width 512 height 27
paste input "c/o Specialty Equipment Market Association"
type input "c/o Specialty Equipment Market Association"
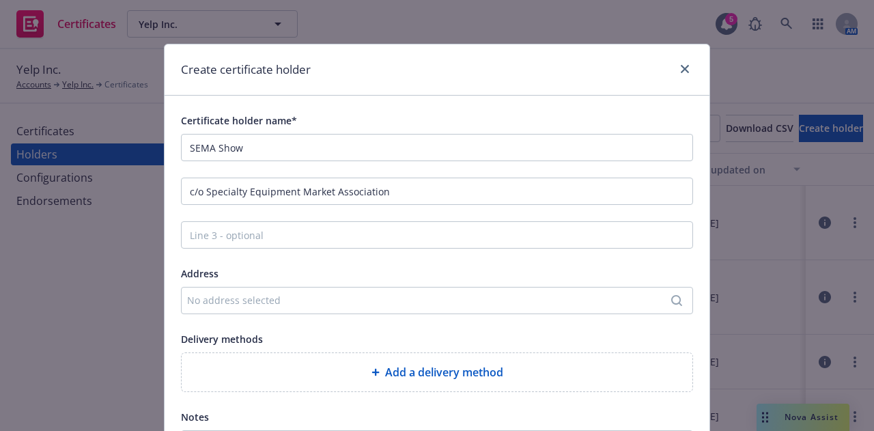
click at [348, 290] on div "No address selected" at bounding box center [437, 300] width 512 height 27
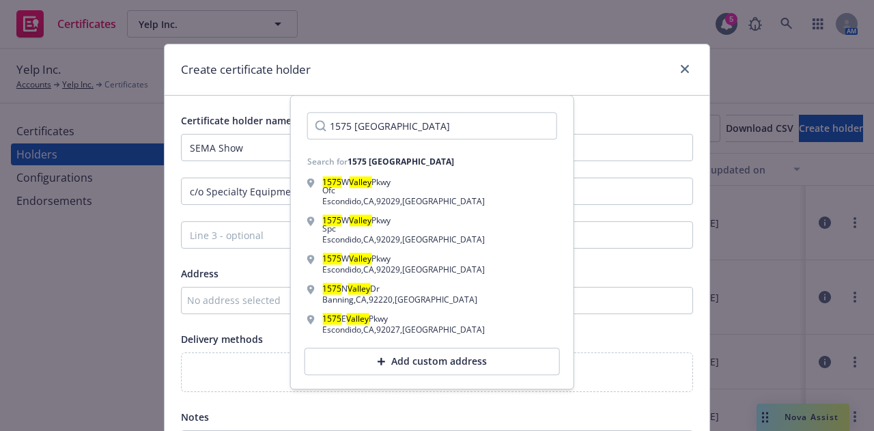
type input "1575 West Valley Vista"
click at [504, 358] on div "Add custom address" at bounding box center [433, 361] width 256 height 27
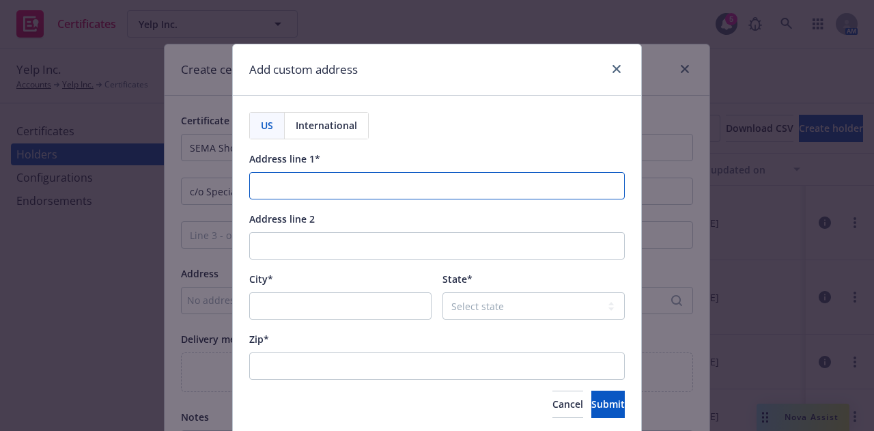
click at [490, 184] on input "Address line 1*" at bounding box center [437, 185] width 376 height 27
paste input "1575 W. Valley Vista Drive"
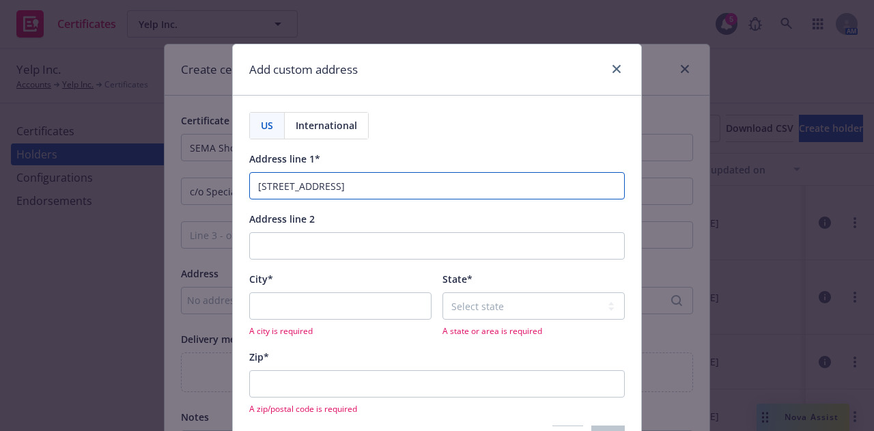
type input "1575 W. Valley Vista Drive"
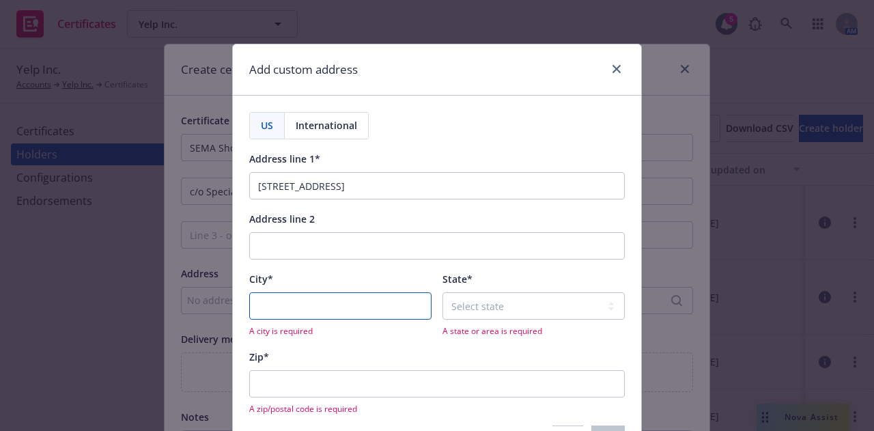
click at [373, 311] on input "City*" at bounding box center [340, 305] width 182 height 27
type input "Diamond Bar"
click at [555, 326] on span "A state or area is required" at bounding box center [534, 331] width 182 height 12
click at [567, 308] on select "Select state Alabama Alaska American Samoa Arizona Arkansas Baker Island Califo…" at bounding box center [534, 305] width 182 height 27
select select "CA"
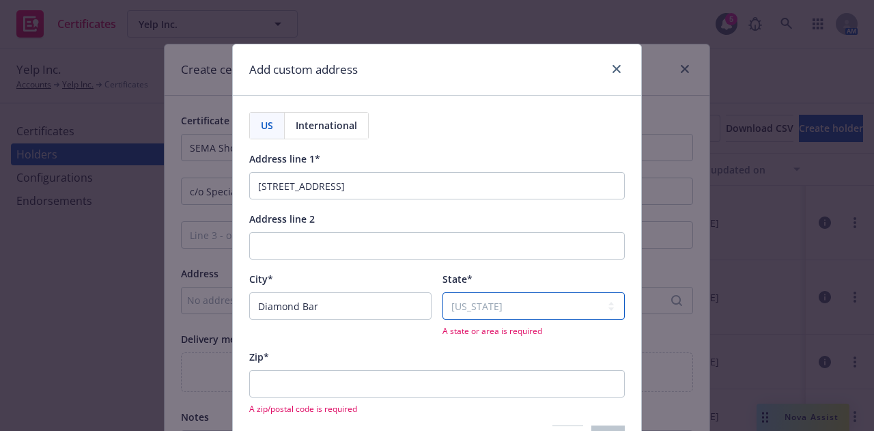
click at [443, 292] on select "Select state Alabama Alaska American Samoa Arizona Arkansas Baker Island Califo…" at bounding box center [534, 305] width 182 height 27
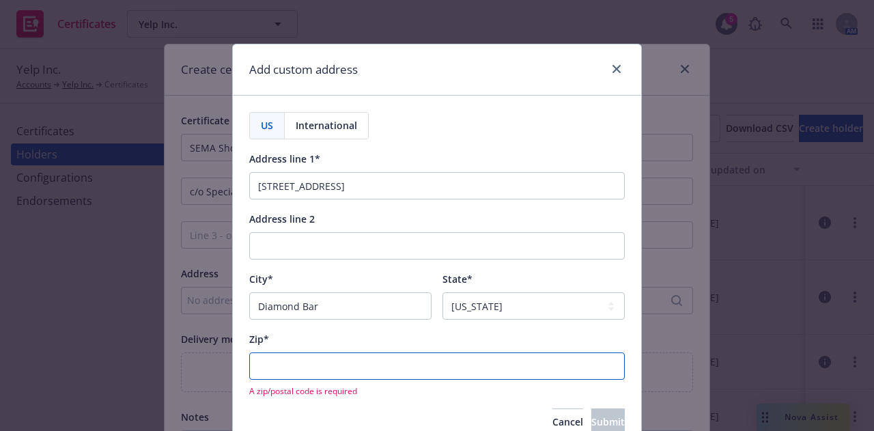
click at [322, 361] on input "Zip*" at bounding box center [437, 366] width 376 height 27
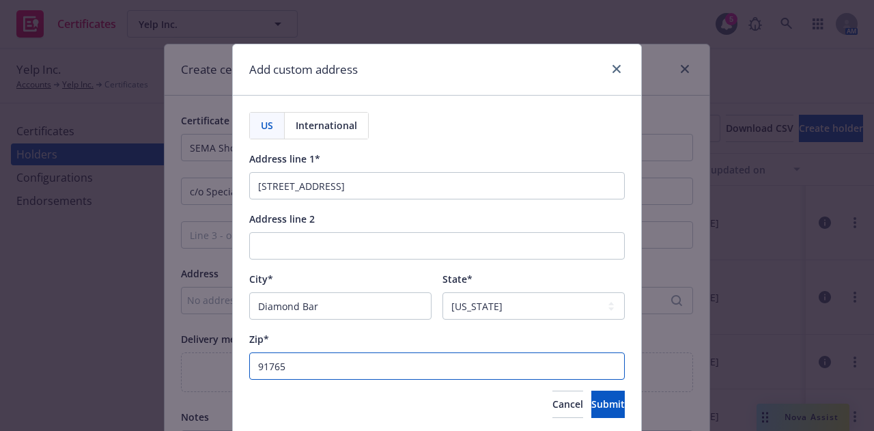
scroll to position [46, 0]
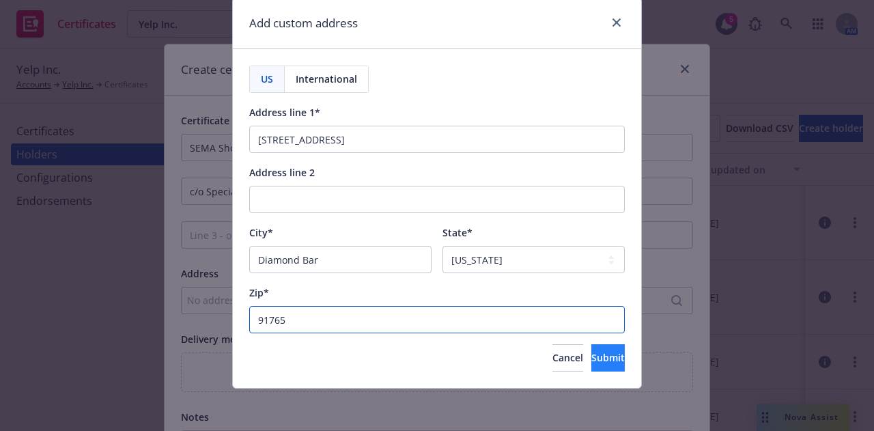
type input "91765"
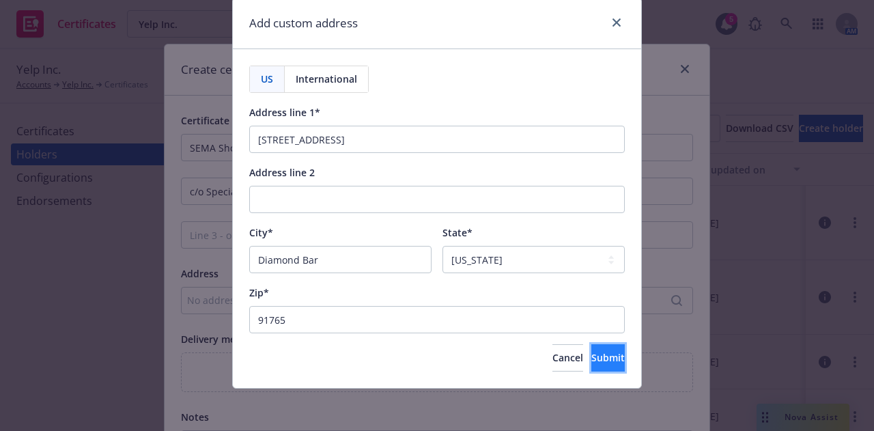
click at [592, 351] on span "Submit" at bounding box center [608, 357] width 33 height 13
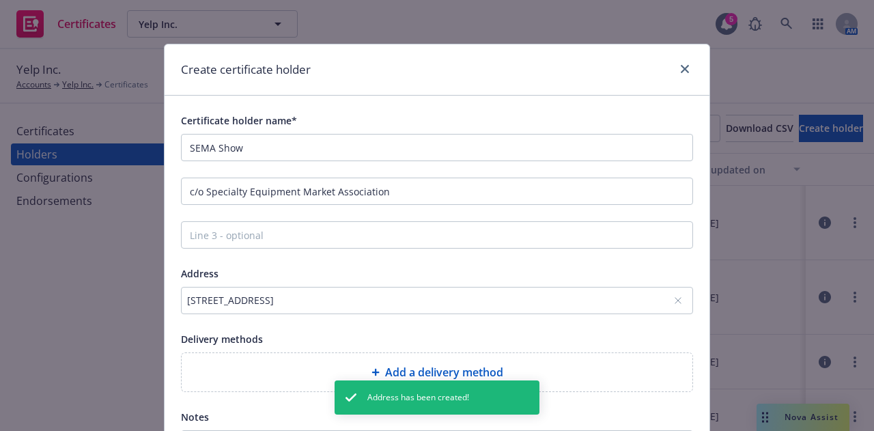
scroll to position [156, 0]
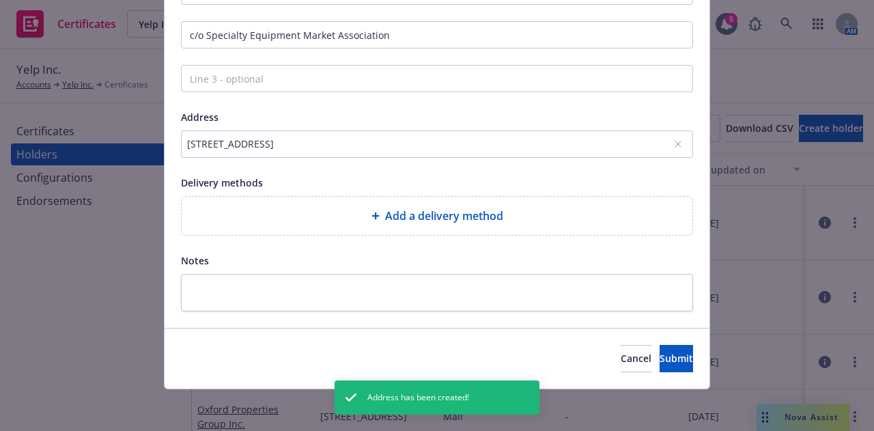
click at [534, 199] on div "Add a delivery method" at bounding box center [437, 216] width 511 height 38
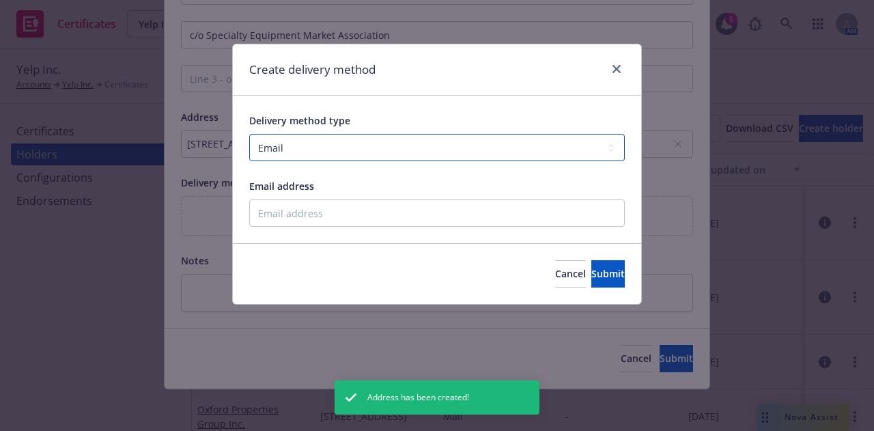
click at [374, 160] on select "Select delivery method type Email Mail Fax Upload to Compliance Website" at bounding box center [437, 147] width 376 height 27
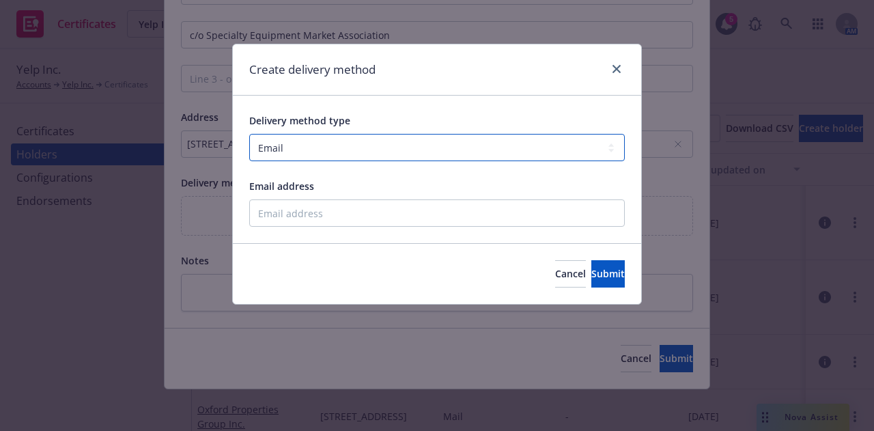
select select "UPLOAD_TO_COMPLIANCE_WEBSITE"
click at [249, 134] on select "Select delivery method type Email Mail Fax Upload to Compliance Website" at bounding box center [437, 147] width 376 height 27
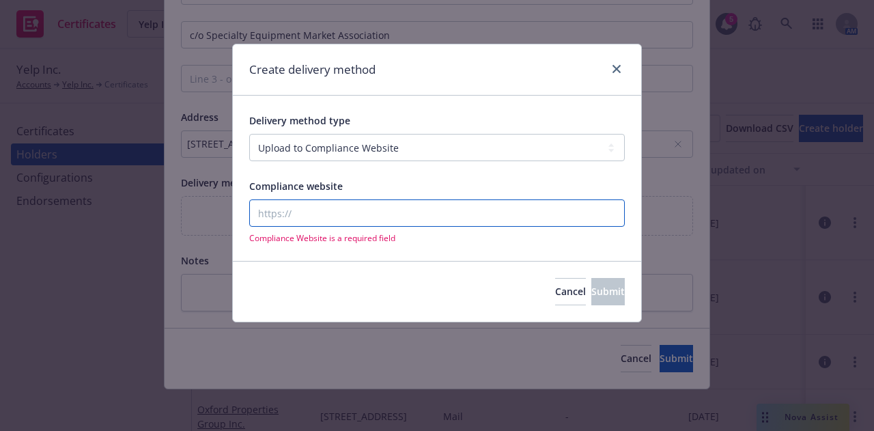
click at [435, 217] on input "Compliance website" at bounding box center [437, 212] width 376 height 27
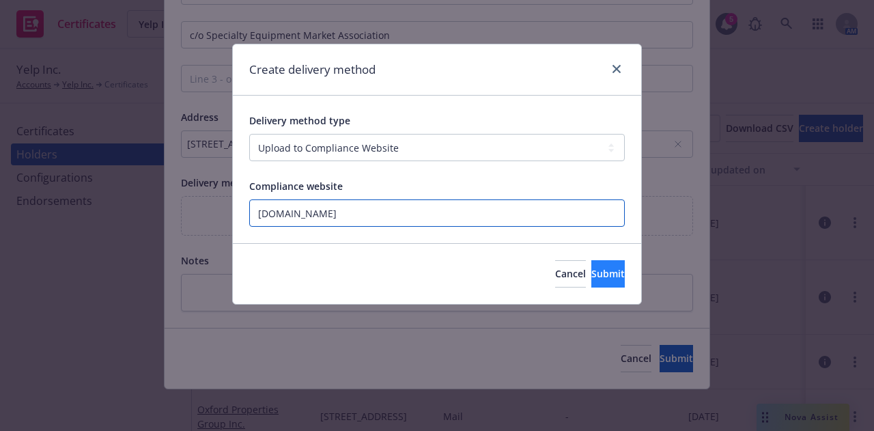
type input "www.newfront.com"
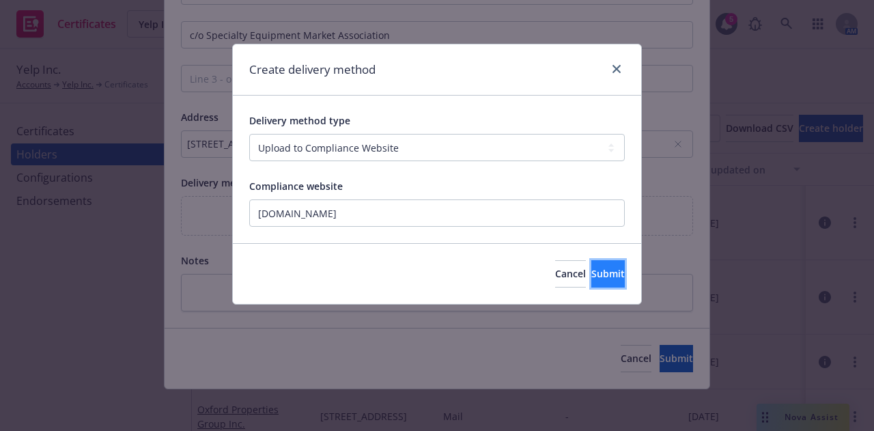
click at [603, 262] on button "Submit" at bounding box center [608, 273] width 33 height 27
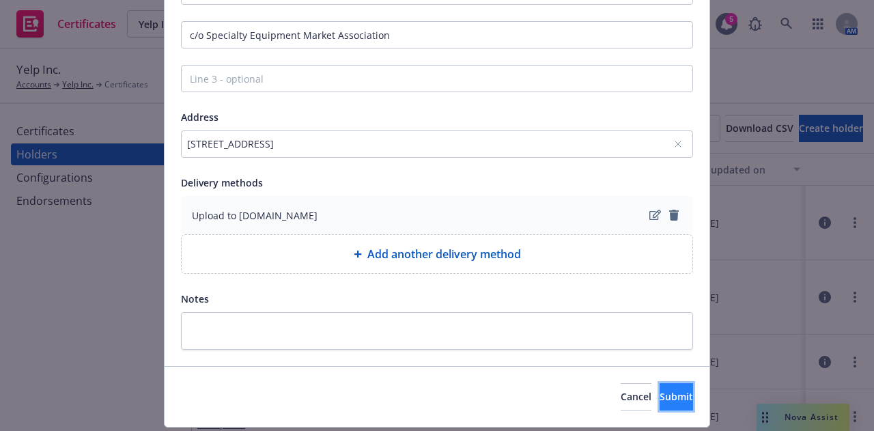
click at [672, 392] on button "Submit" at bounding box center [676, 396] width 33 height 27
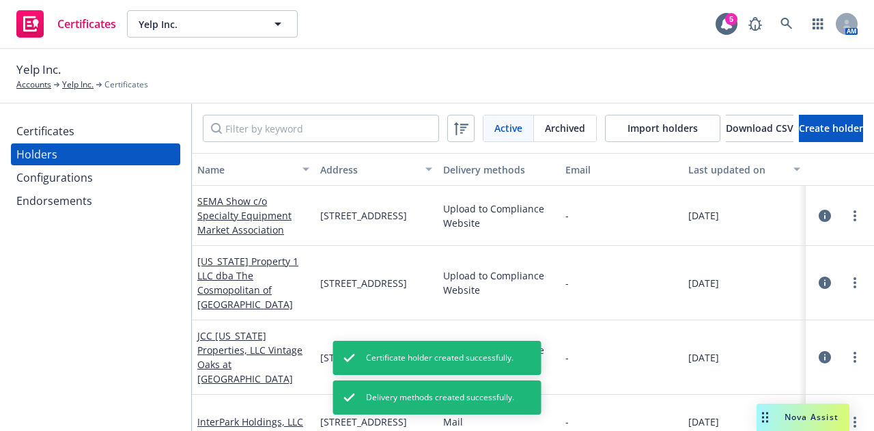
click at [135, 133] on div "Certificates" at bounding box center [95, 131] width 158 height 22
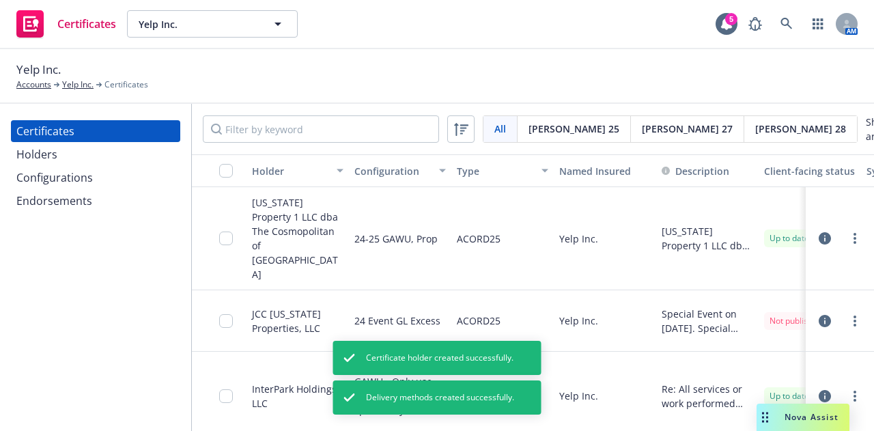
scroll to position [0, 165]
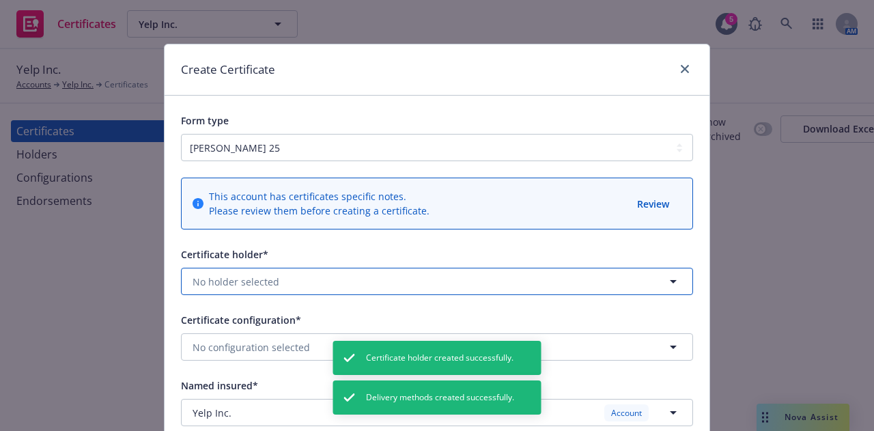
click at [499, 275] on button "No holder selected" at bounding box center [437, 281] width 512 height 27
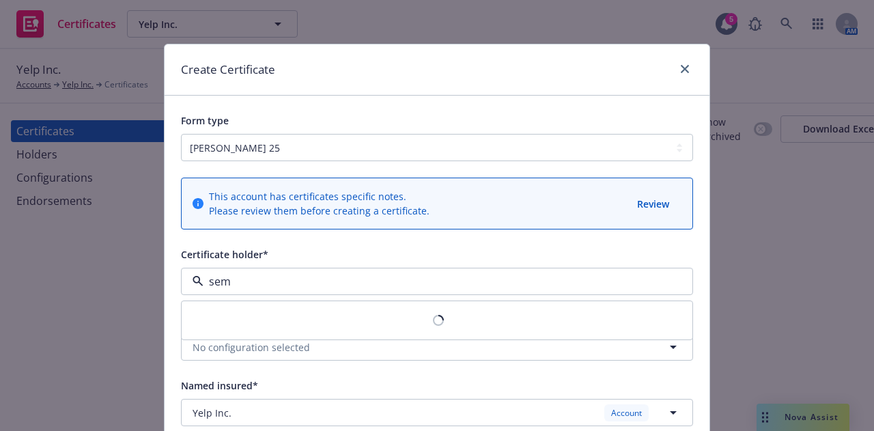
type input "sema"
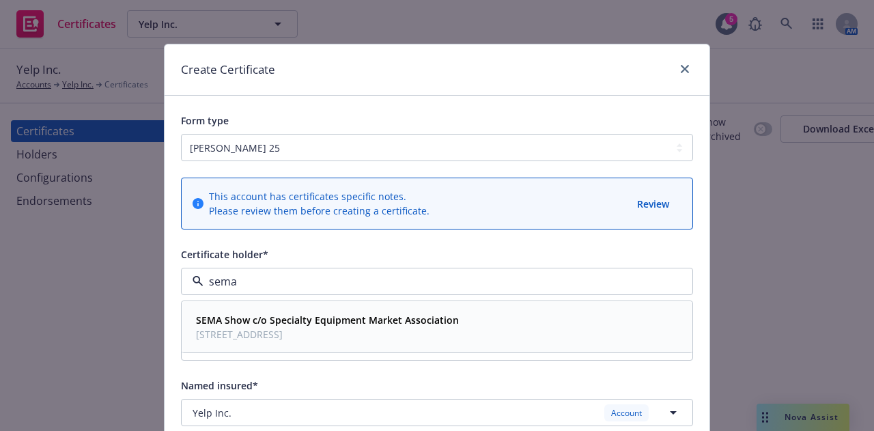
click at [444, 322] on strong "SEMA Show c/o Specialty Equipment Market Association" at bounding box center [327, 320] width 263 height 13
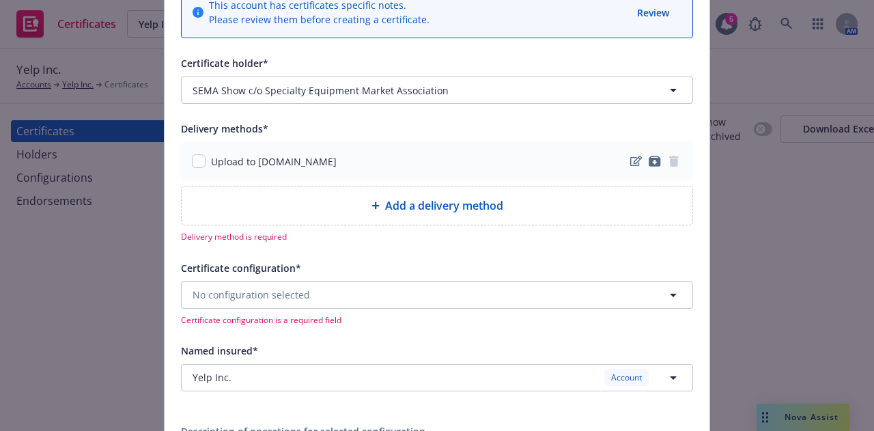
scroll to position [192, 0]
click at [198, 159] on input "checkbox" at bounding box center [199, 161] width 14 height 14
checkbox input "true"
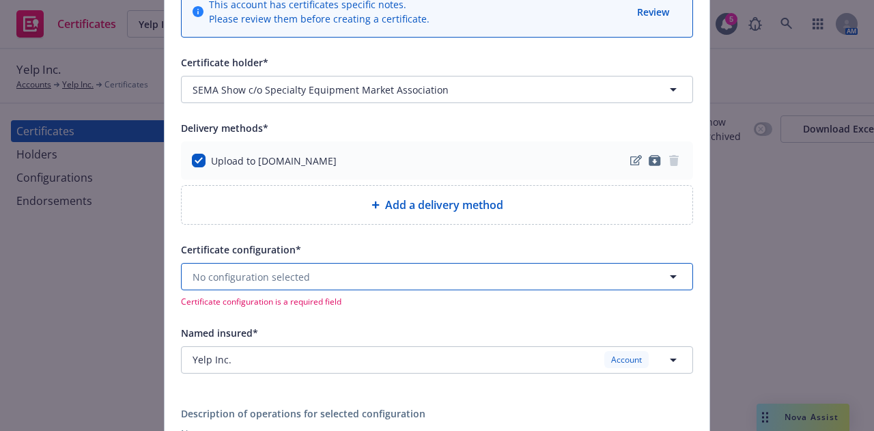
click at [581, 288] on button "No configuration selected" at bounding box center [437, 276] width 512 height 27
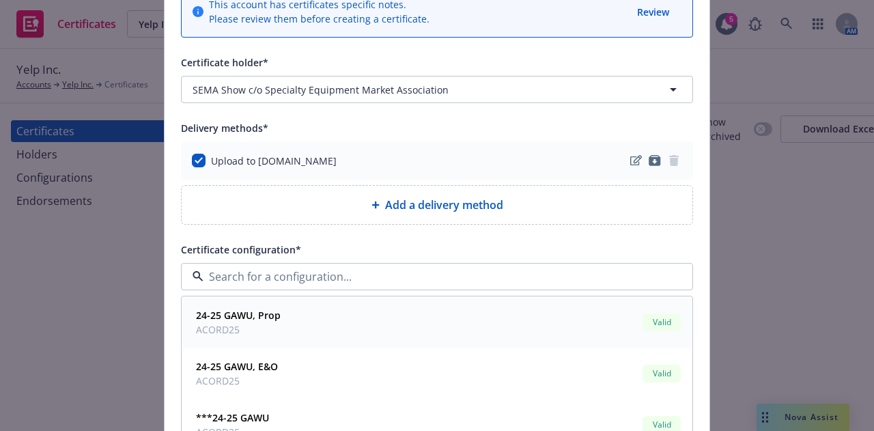
click at [527, 317] on div "24-25 GAWU, Prop ACORD25 Valid" at bounding box center [437, 322] width 493 height 34
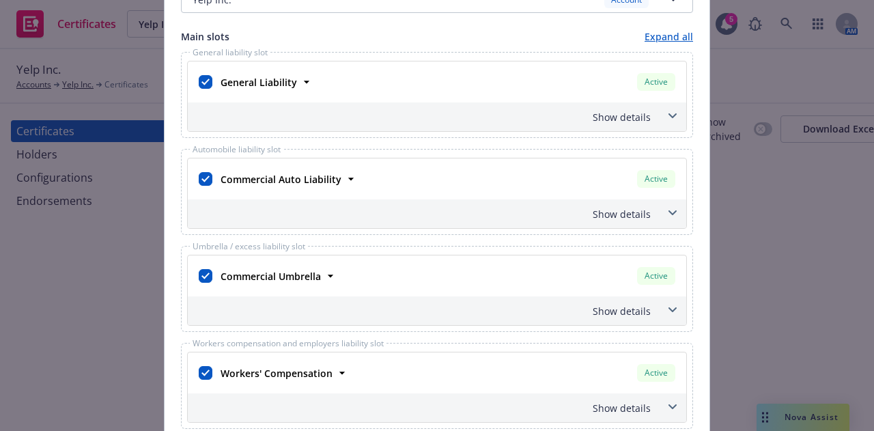
scroll to position [462, 0]
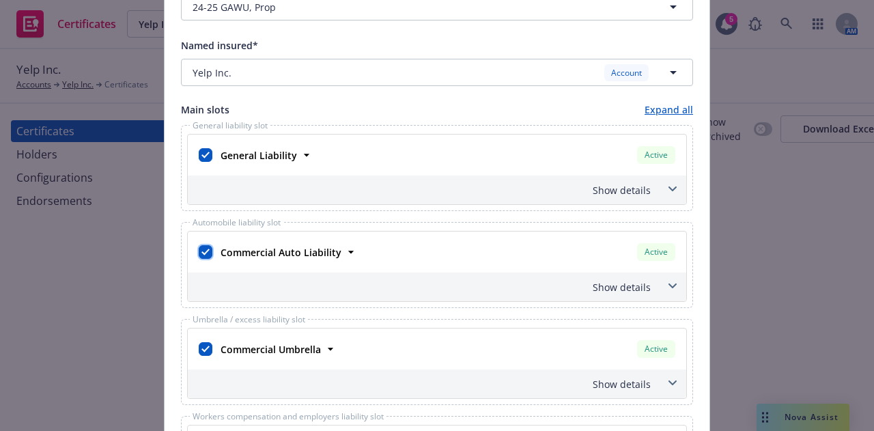
click at [199, 248] on input "checkbox" at bounding box center [206, 252] width 14 height 14
checkbox input "false"
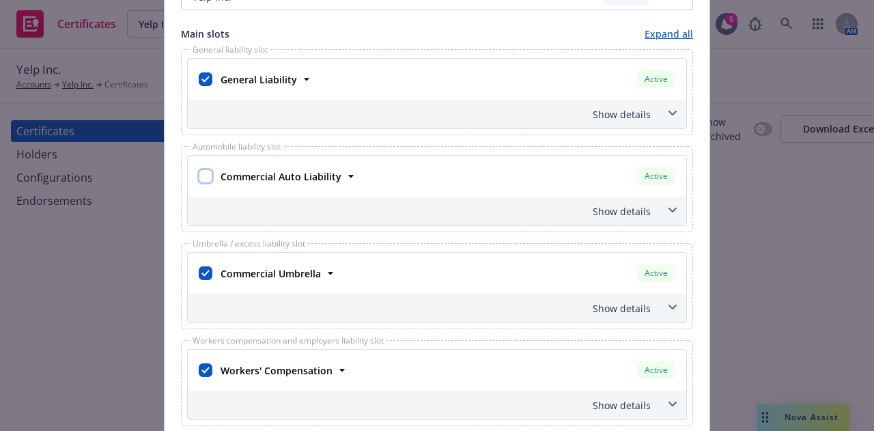
scroll to position [538, 0]
click at [203, 266] on input "checkbox" at bounding box center [206, 273] width 14 height 14
checkbox input "false"
click at [199, 363] on input "checkbox" at bounding box center [206, 370] width 14 height 14
checkbox input "false"
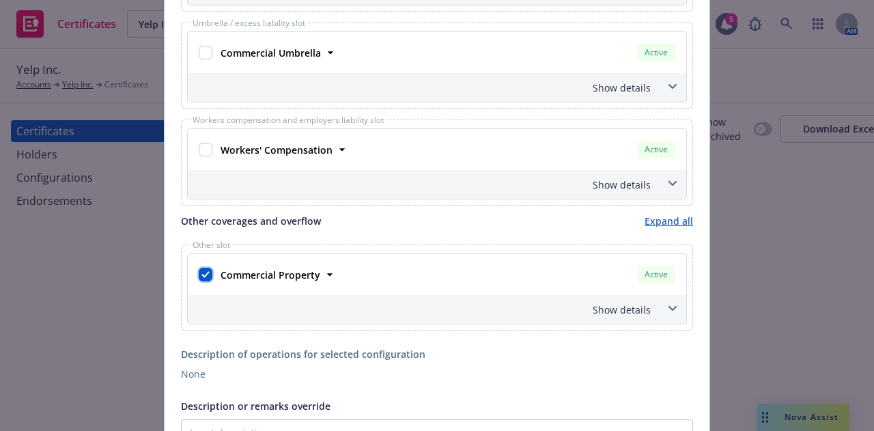
click at [202, 273] on input "checkbox" at bounding box center [206, 275] width 14 height 14
checkbox input "false"
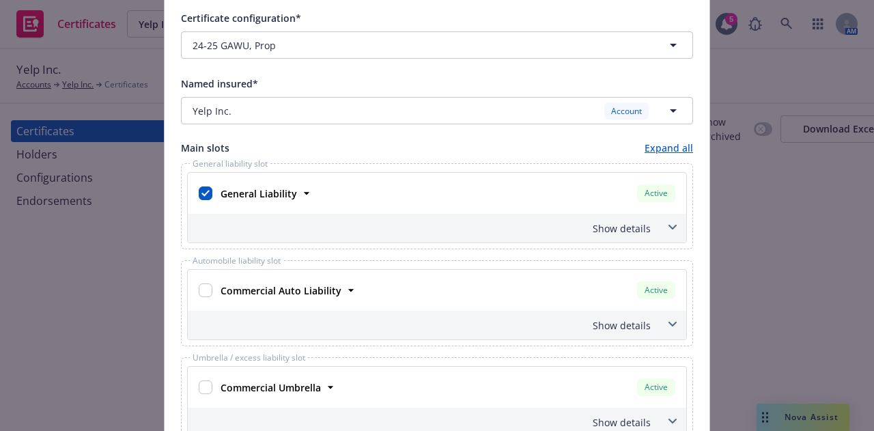
scroll to position [423, 0]
click at [634, 223] on div "Show details" at bounding box center [421, 229] width 460 height 14
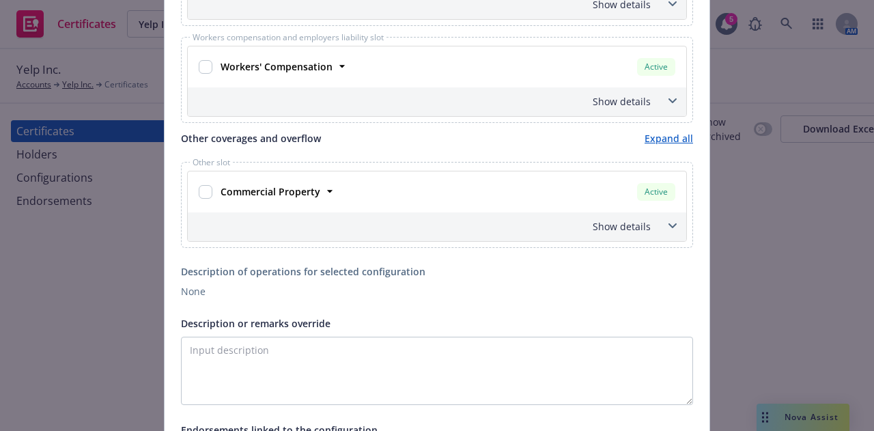
scroll to position [1079, 0]
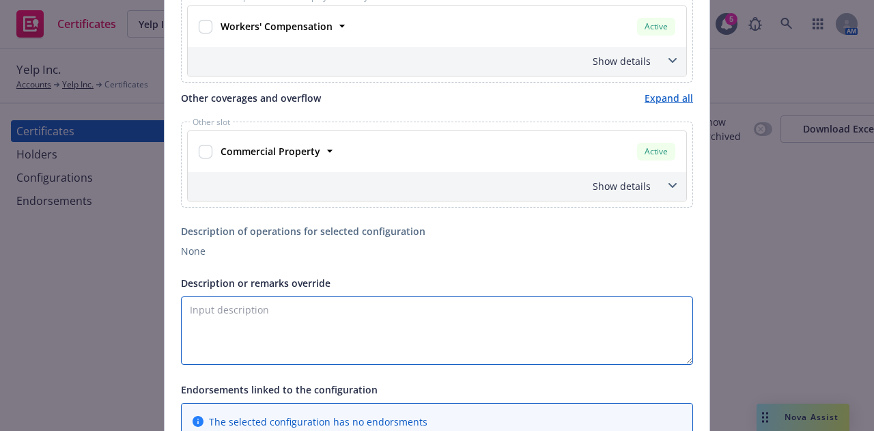
click at [376, 327] on textarea "Description or remarks override" at bounding box center [437, 330] width 512 height 68
paste textarea "Specialty Equipment Market Association (SEMA), the SEMA Show, Las Vegas Convent…"
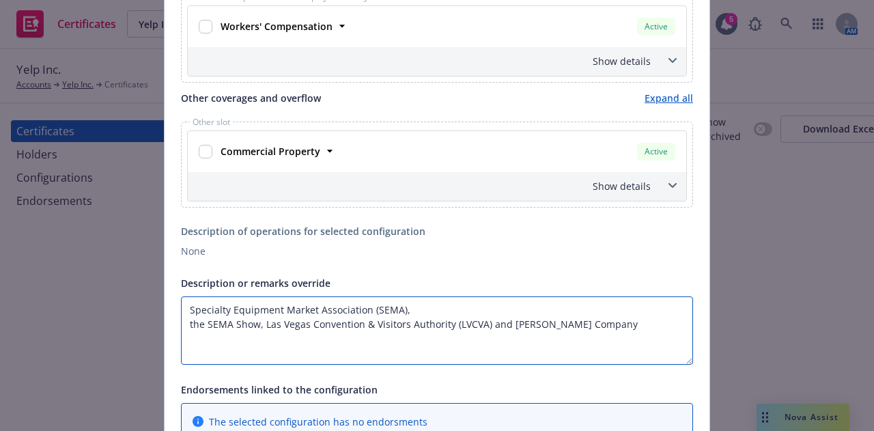
click at [184, 316] on textarea "Specialty Equipment Market Association (SEMA), the SEMA Show, Las Vegas Convent…" at bounding box center [437, 330] width 512 height 68
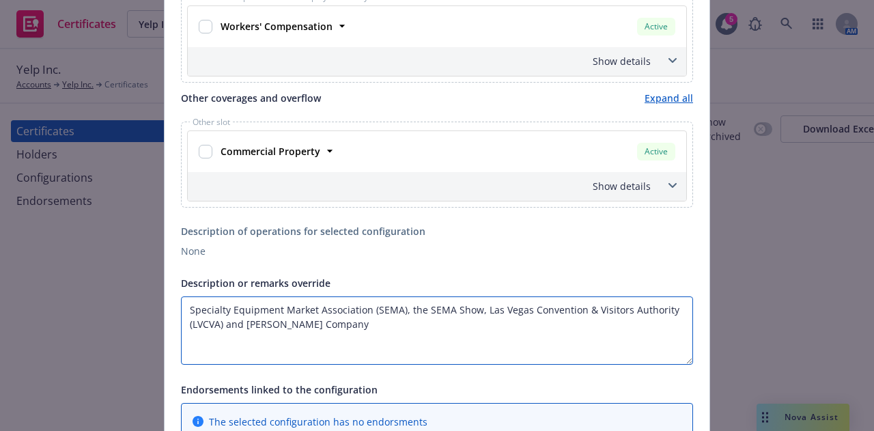
click at [406, 320] on textarea "Specialty Equipment Market Association (SEMA), the SEMA Show, Las Vegas Convent…" at bounding box center [437, 330] width 512 height 68
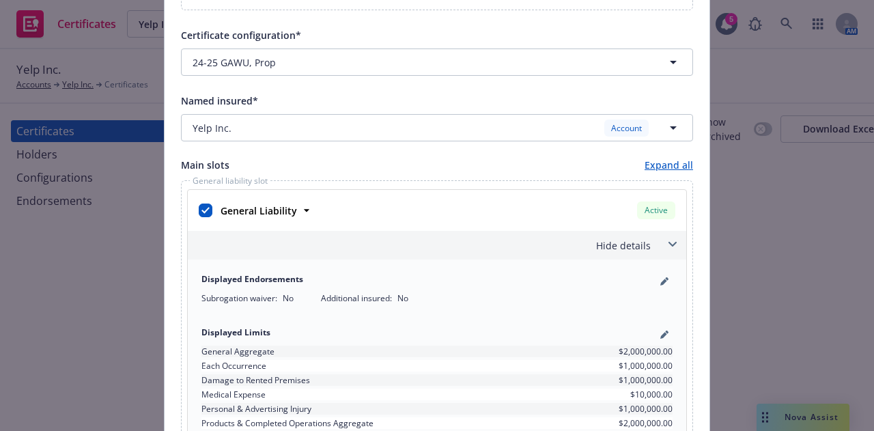
scroll to position [406, 0]
type textarea "Specialty Equipment Market Association (SEMA), the SEMA Show, Las Vegas Convent…"
click at [657, 275] on link "pencil" at bounding box center [665, 282] width 16 height 16
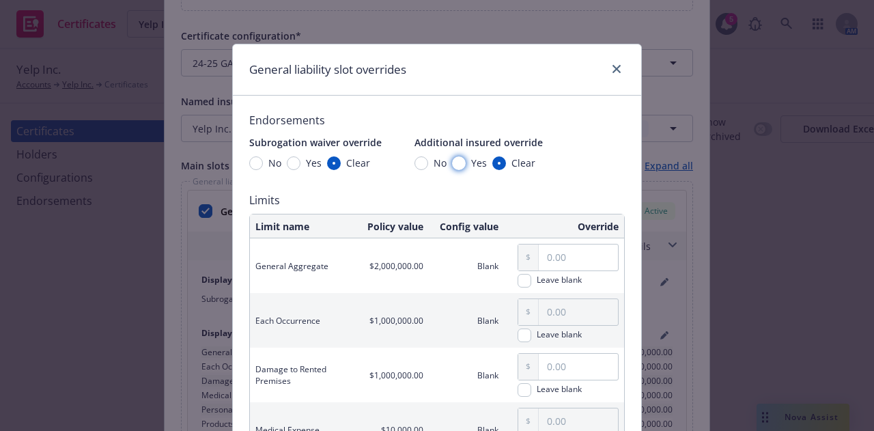
click at [454, 161] on input "Yes" at bounding box center [459, 163] width 14 height 14
radio input "true"
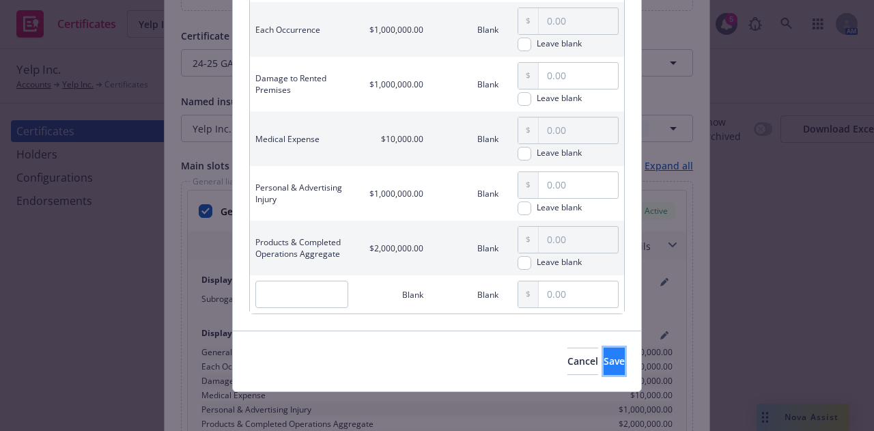
click at [604, 365] on button "Save" at bounding box center [614, 361] width 21 height 27
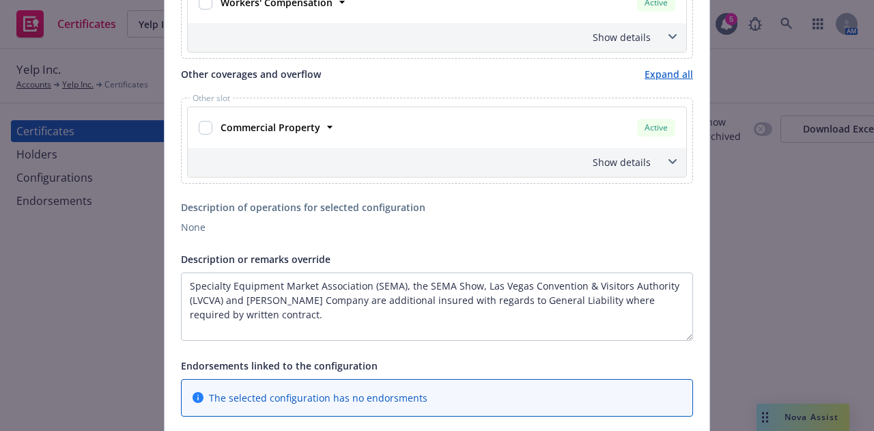
scroll to position [1103, 0]
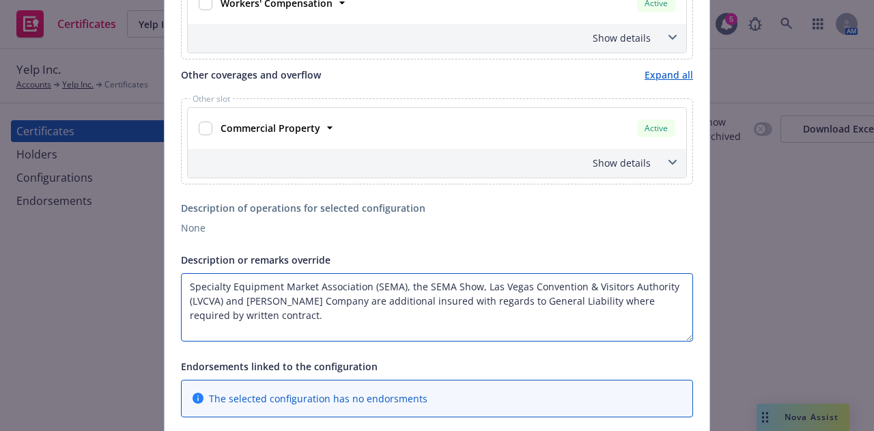
click at [184, 277] on textarea "Specialty Equipment Market Association (SEMA), the SEMA Show, Las Vegas Convent…" at bounding box center [437, 307] width 512 height 68
paste textarea "• SEMA Tradeshow, taking place November 4-7"
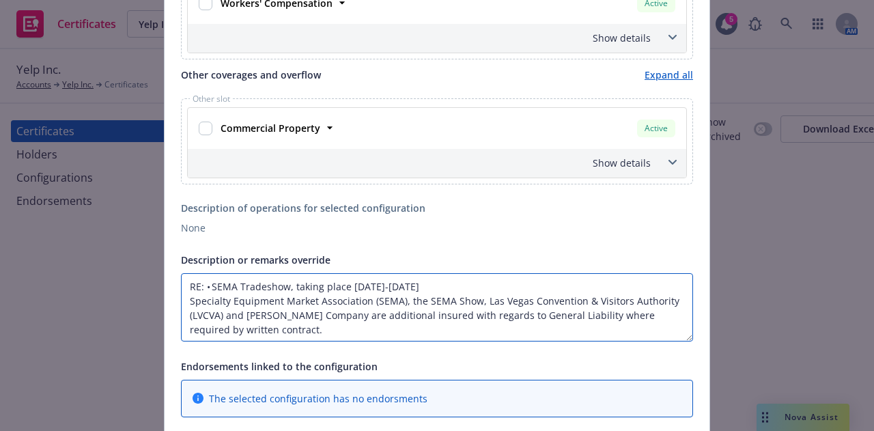
click at [216, 278] on textarea "RE: • SEMA Tradeshow, taking place November 4-7 Specialty Equipment Market Asso…" at bounding box center [437, 307] width 512 height 68
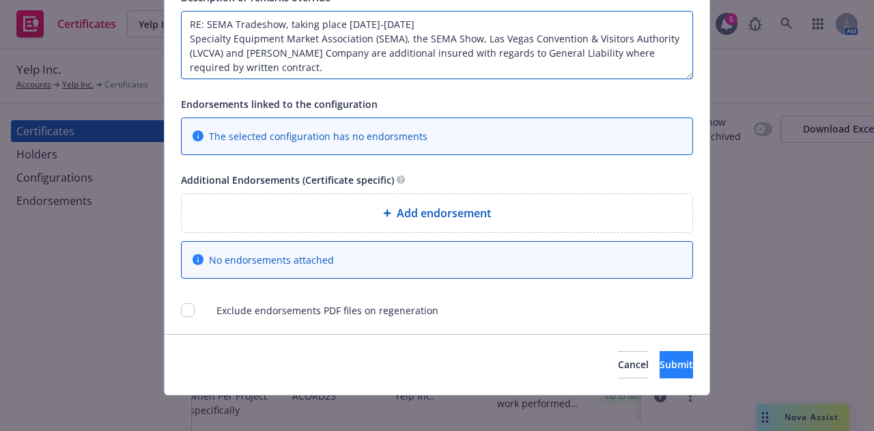
type textarea "RE: SEMA Tradeshow, taking place [DATE]-[DATE] Specialty Equipment Market Assoc…"
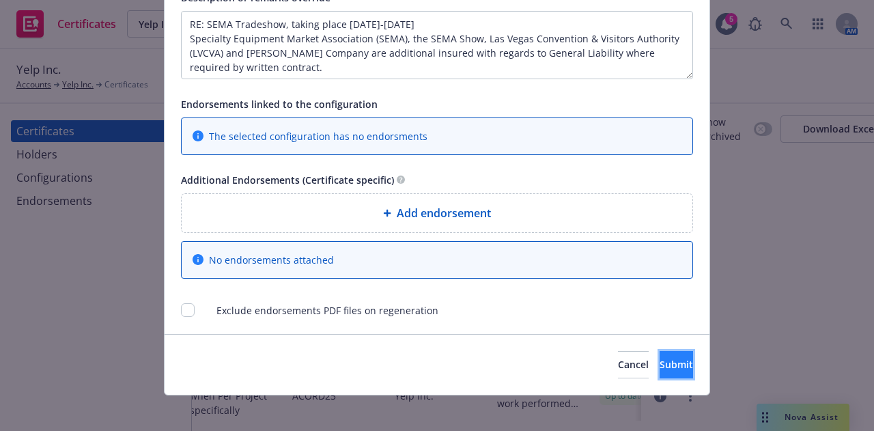
click at [660, 358] on span "Submit" at bounding box center [676, 364] width 33 height 13
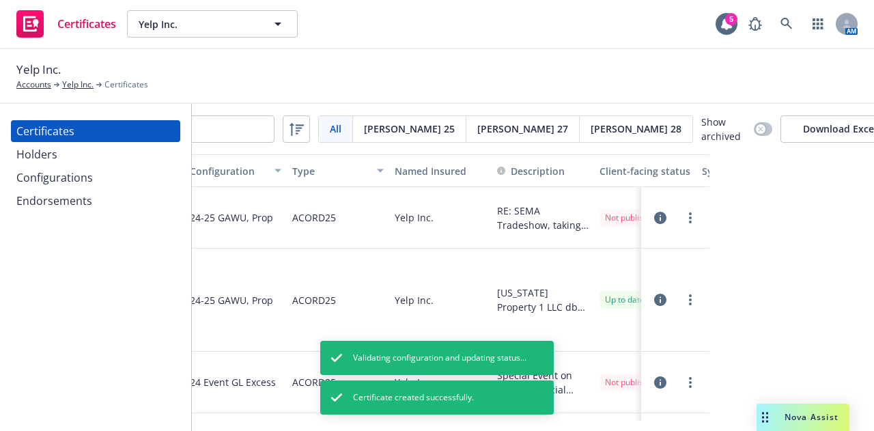
scroll to position [0, 0]
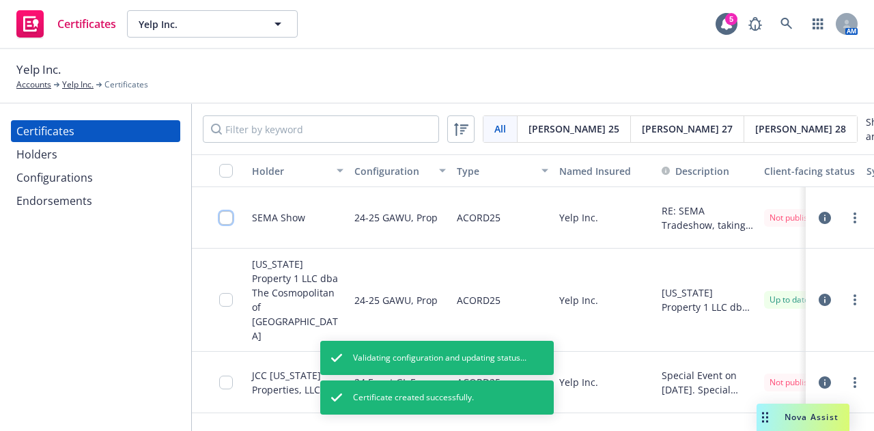
click at [227, 219] on input "checkbox" at bounding box center [226, 218] width 14 height 14
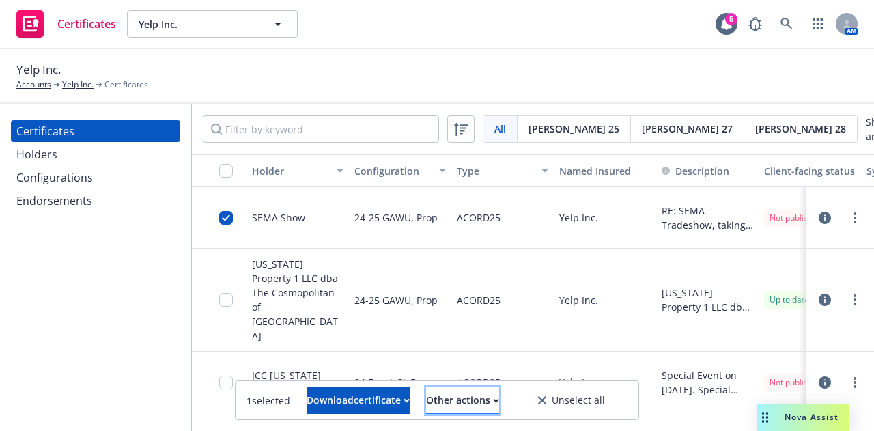
click at [499, 397] on div "Other actions" at bounding box center [462, 400] width 73 height 26
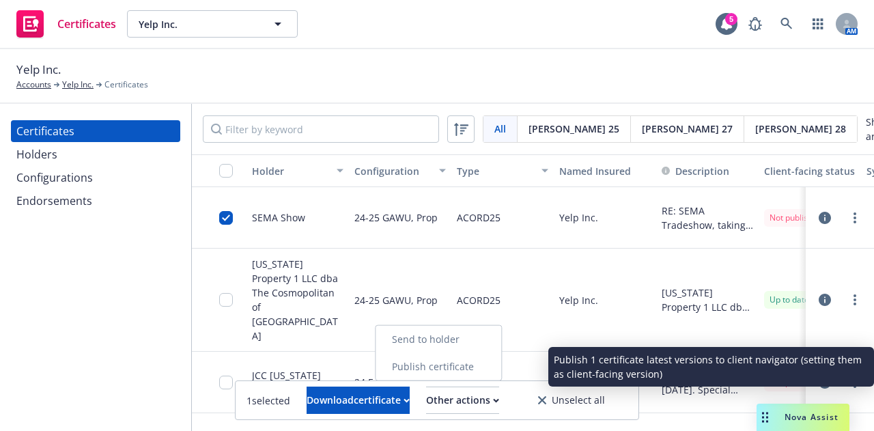
click at [501, 359] on link "Publish certificate" at bounding box center [439, 366] width 126 height 27
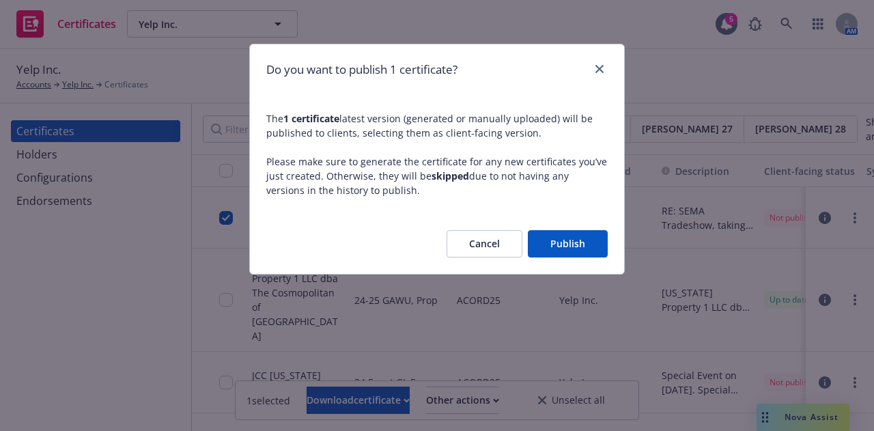
click at [567, 239] on button "Publish" at bounding box center [568, 243] width 80 height 27
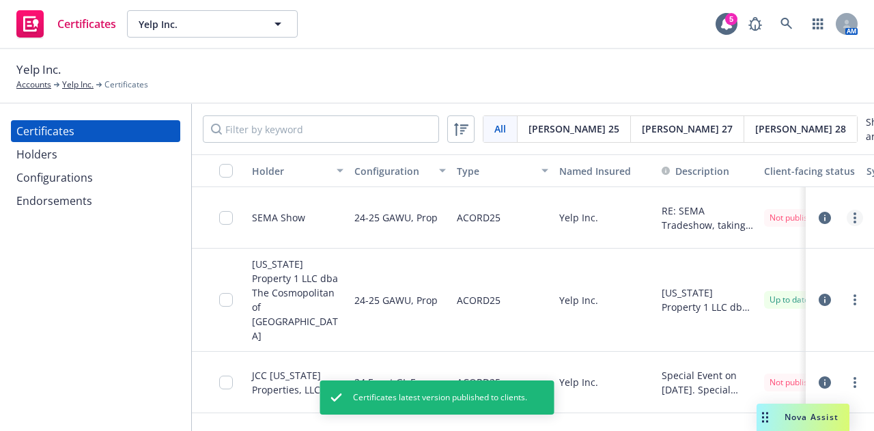
click at [847, 217] on link "more" at bounding box center [855, 218] width 16 height 16
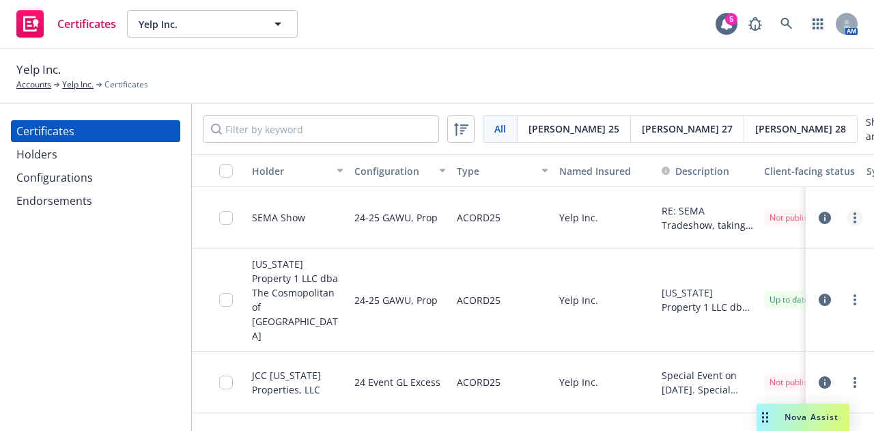
click at [847, 223] on link "more" at bounding box center [855, 218] width 16 height 16
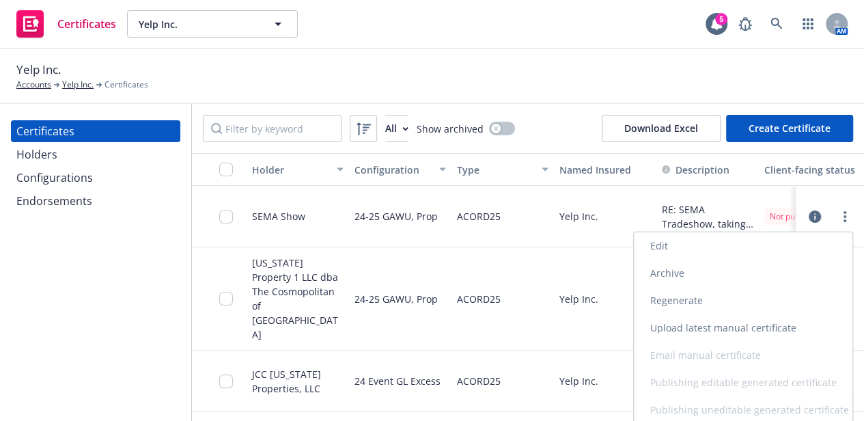
click at [726, 306] on link "Regenerate" at bounding box center [743, 300] width 219 height 27
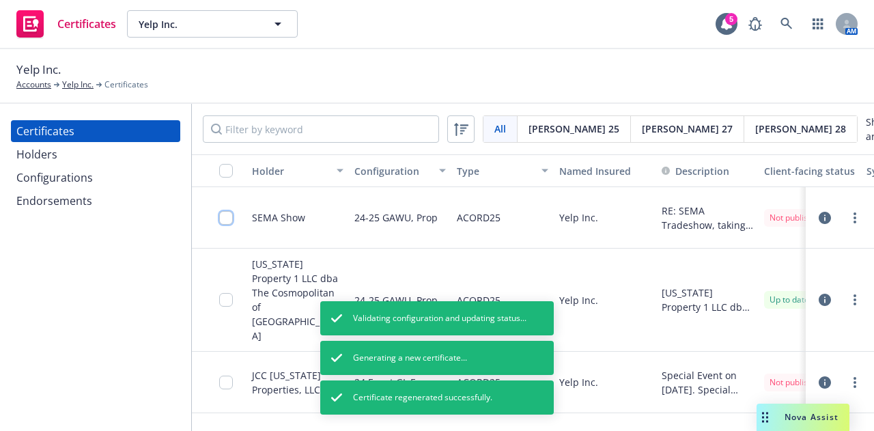
click at [224, 223] on input "checkbox" at bounding box center [226, 218] width 14 height 14
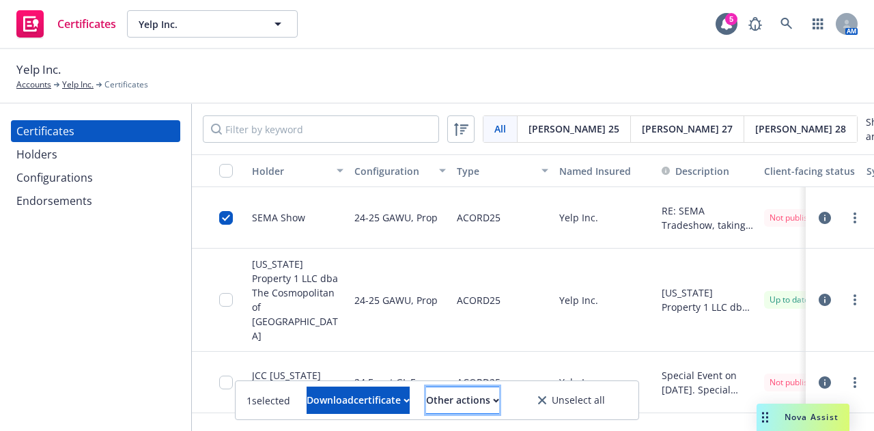
click at [489, 398] on div "Other actions" at bounding box center [462, 400] width 73 height 26
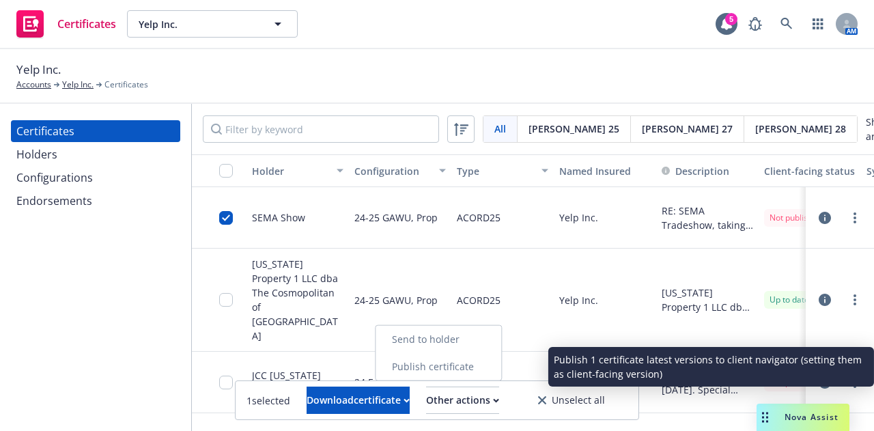
click at [501, 371] on link "Publish certificate" at bounding box center [439, 366] width 126 height 27
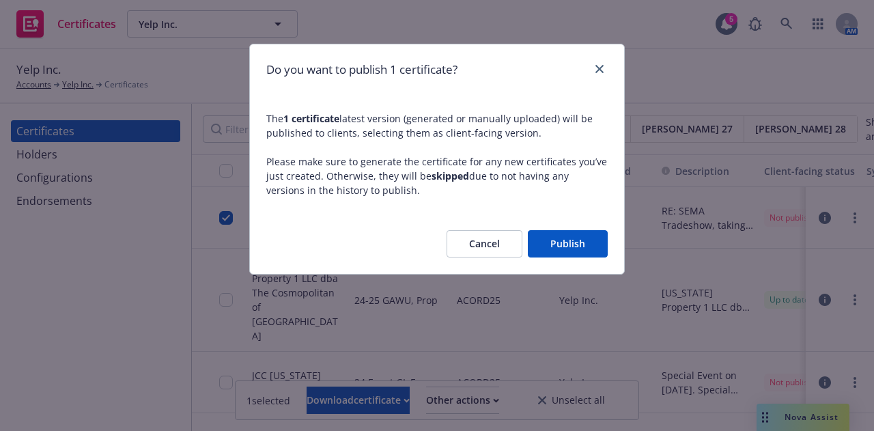
click at [576, 243] on button "Publish" at bounding box center [568, 243] width 80 height 27
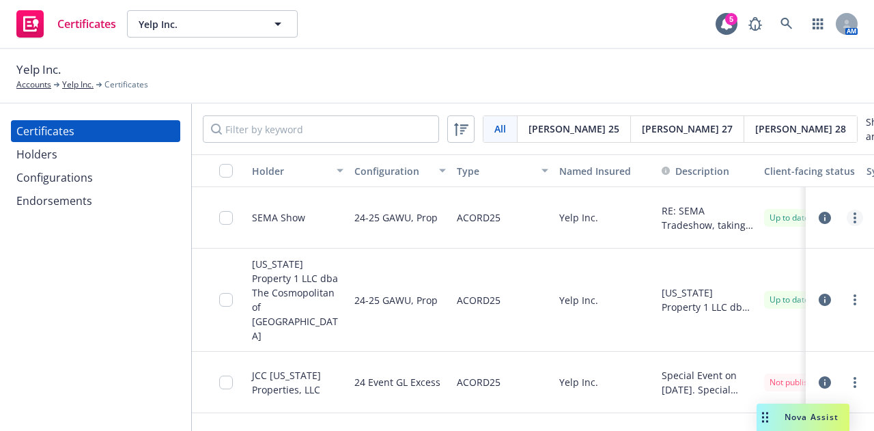
click at [847, 226] on link "more" at bounding box center [855, 218] width 16 height 16
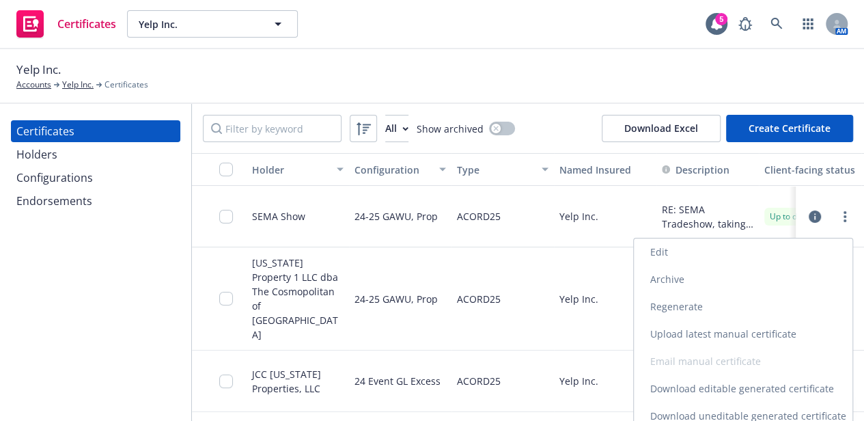
click at [771, 412] on link "Download uneditable generated certificate" at bounding box center [743, 415] width 219 height 27
